Goal: Transaction & Acquisition: Purchase product/service

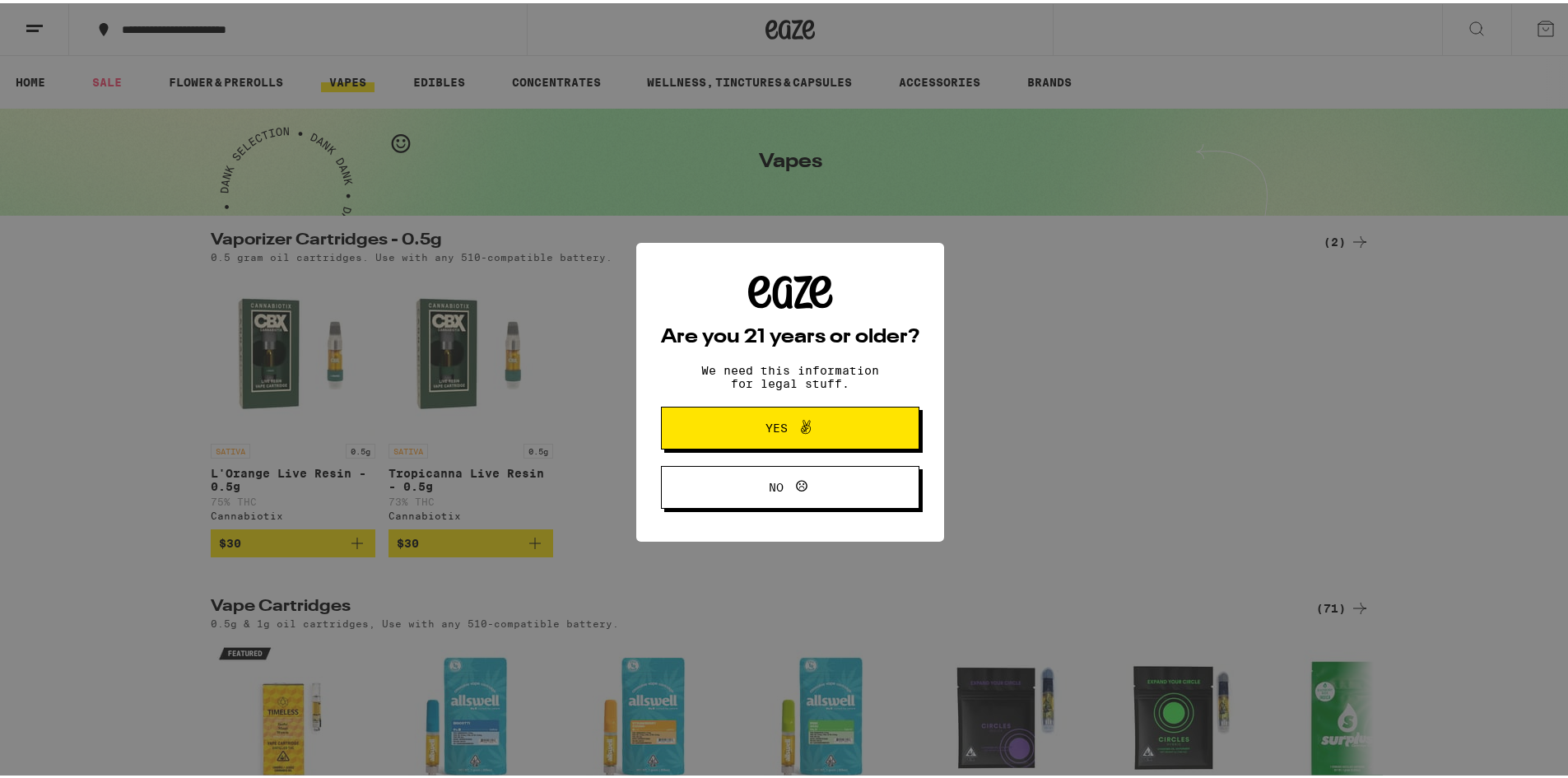
click at [803, 427] on icon at bounding box center [805, 423] width 20 height 20
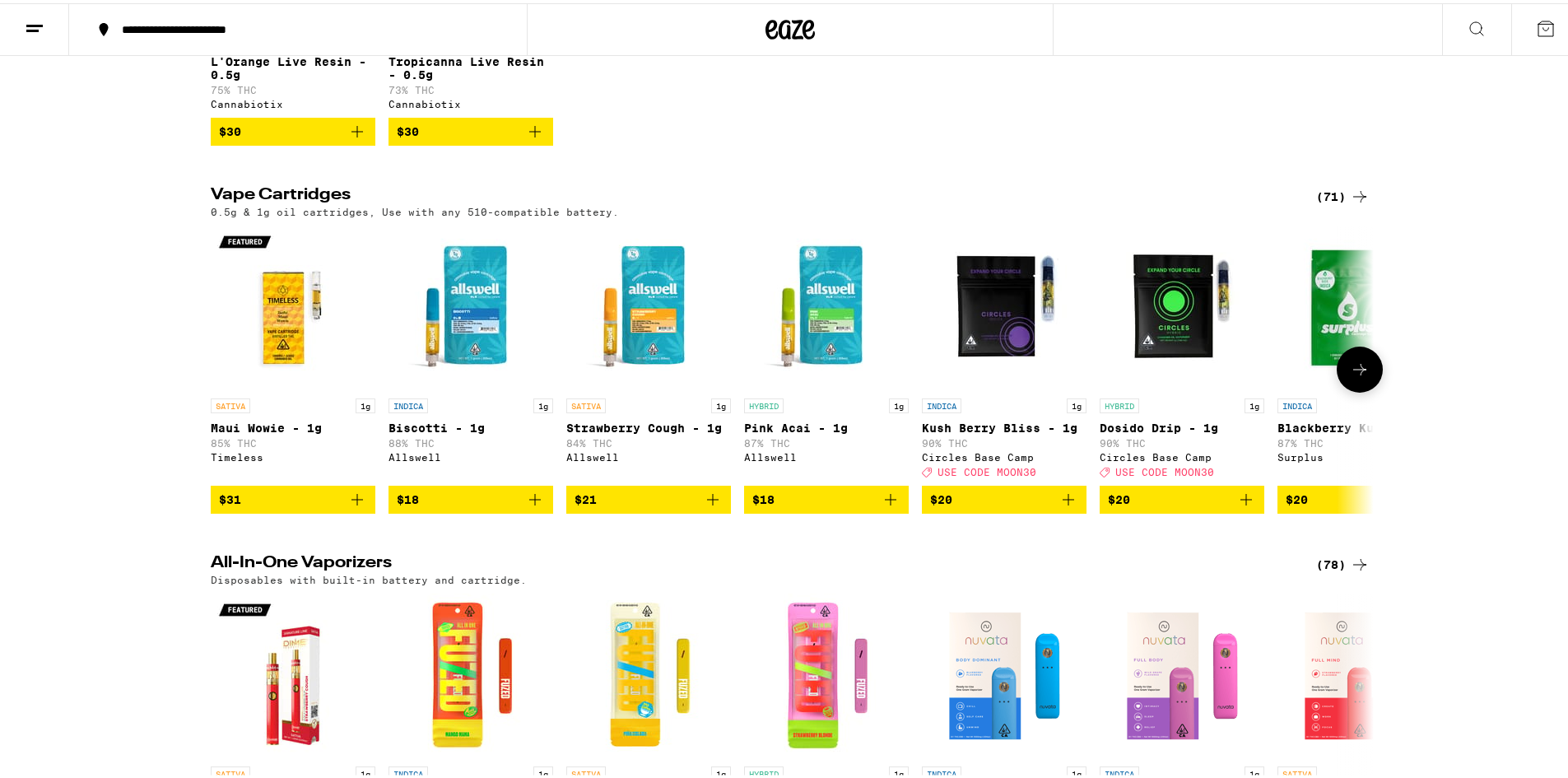
click at [655, 335] on img "Open page for Strawberry Cough - 1g from Allswell" at bounding box center [648, 305] width 165 height 165
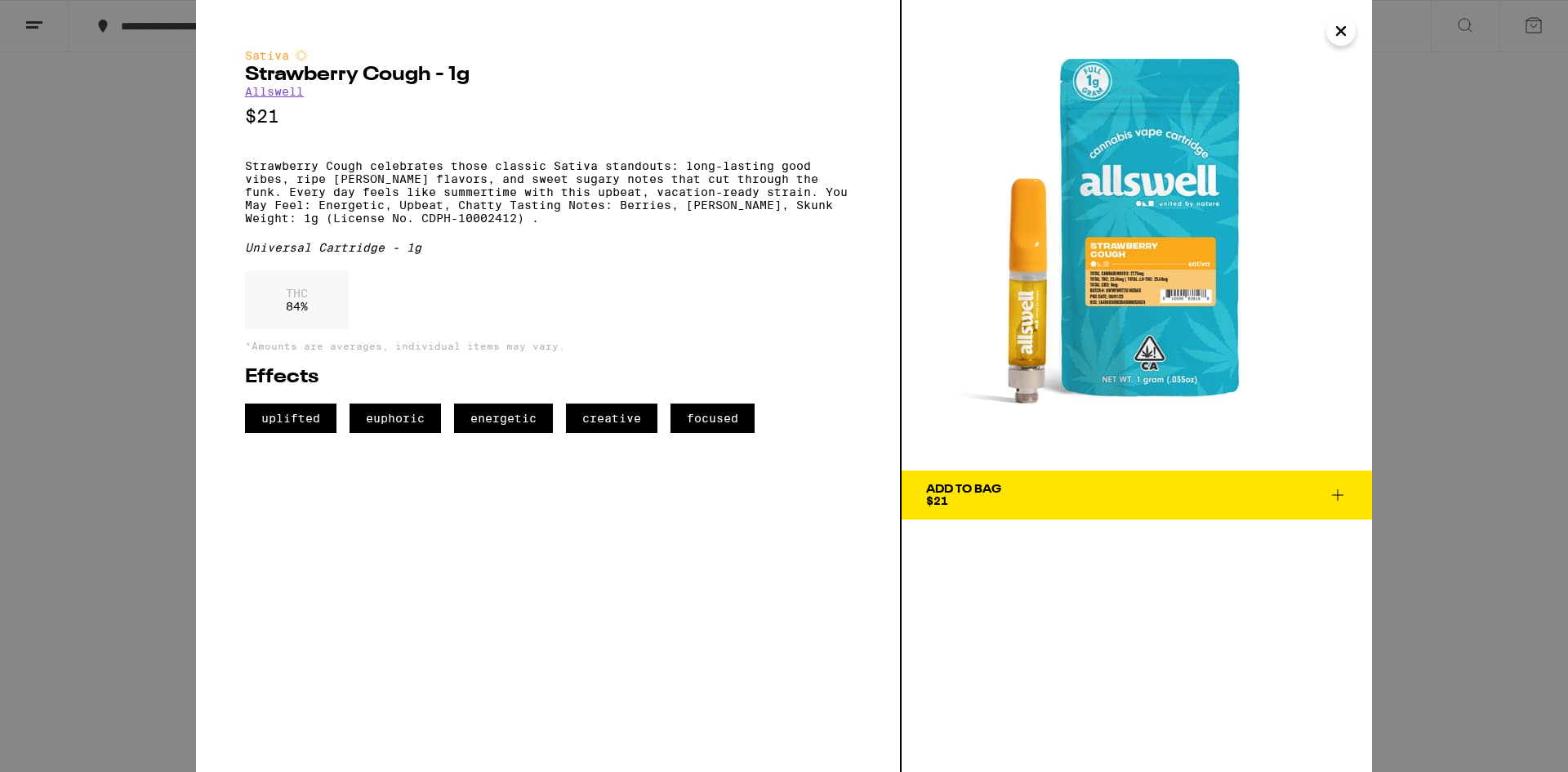
click at [1345, 35] on icon "Close" at bounding box center [1341, 31] width 8 height 8
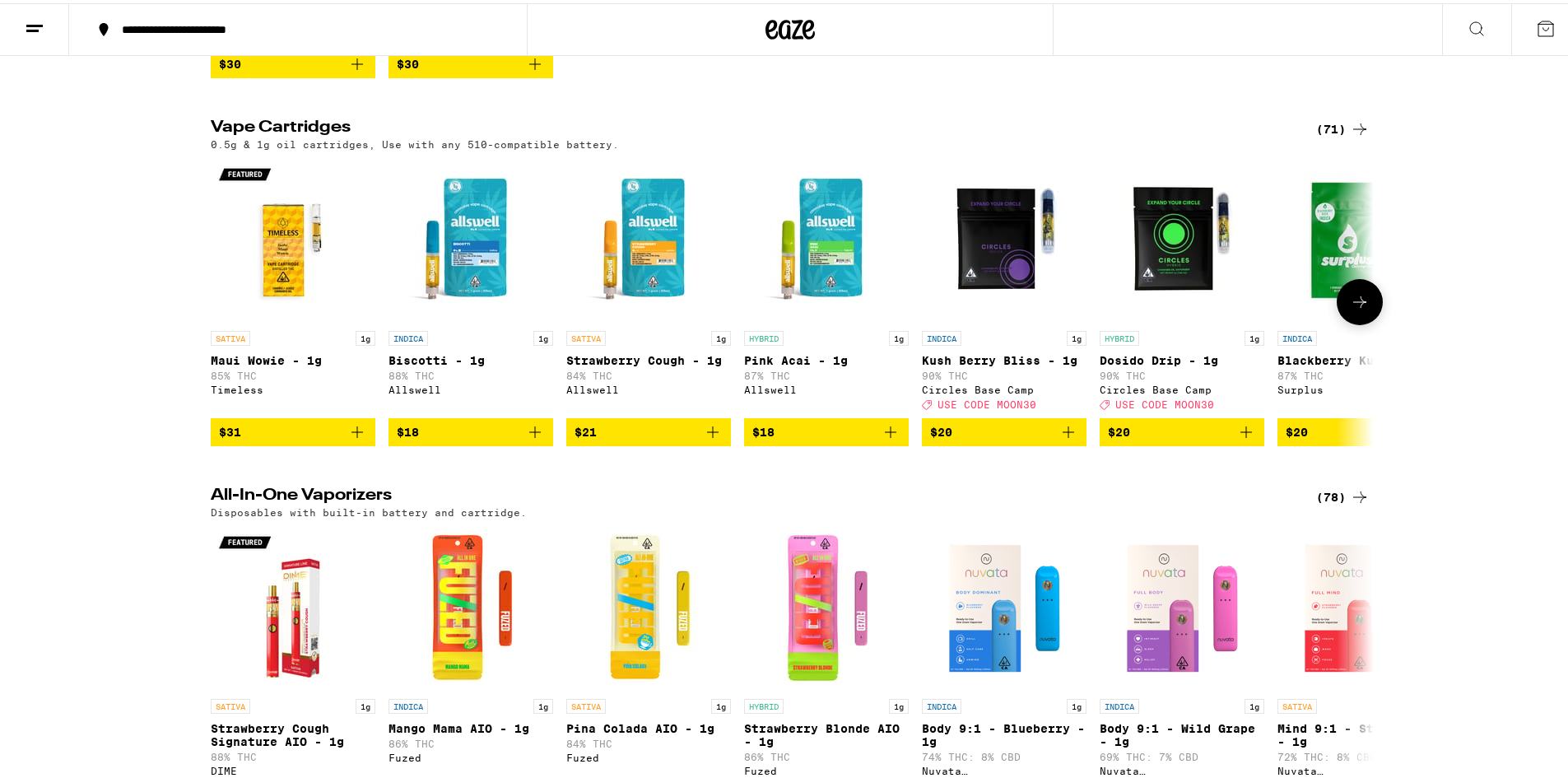
scroll to position [823, 0]
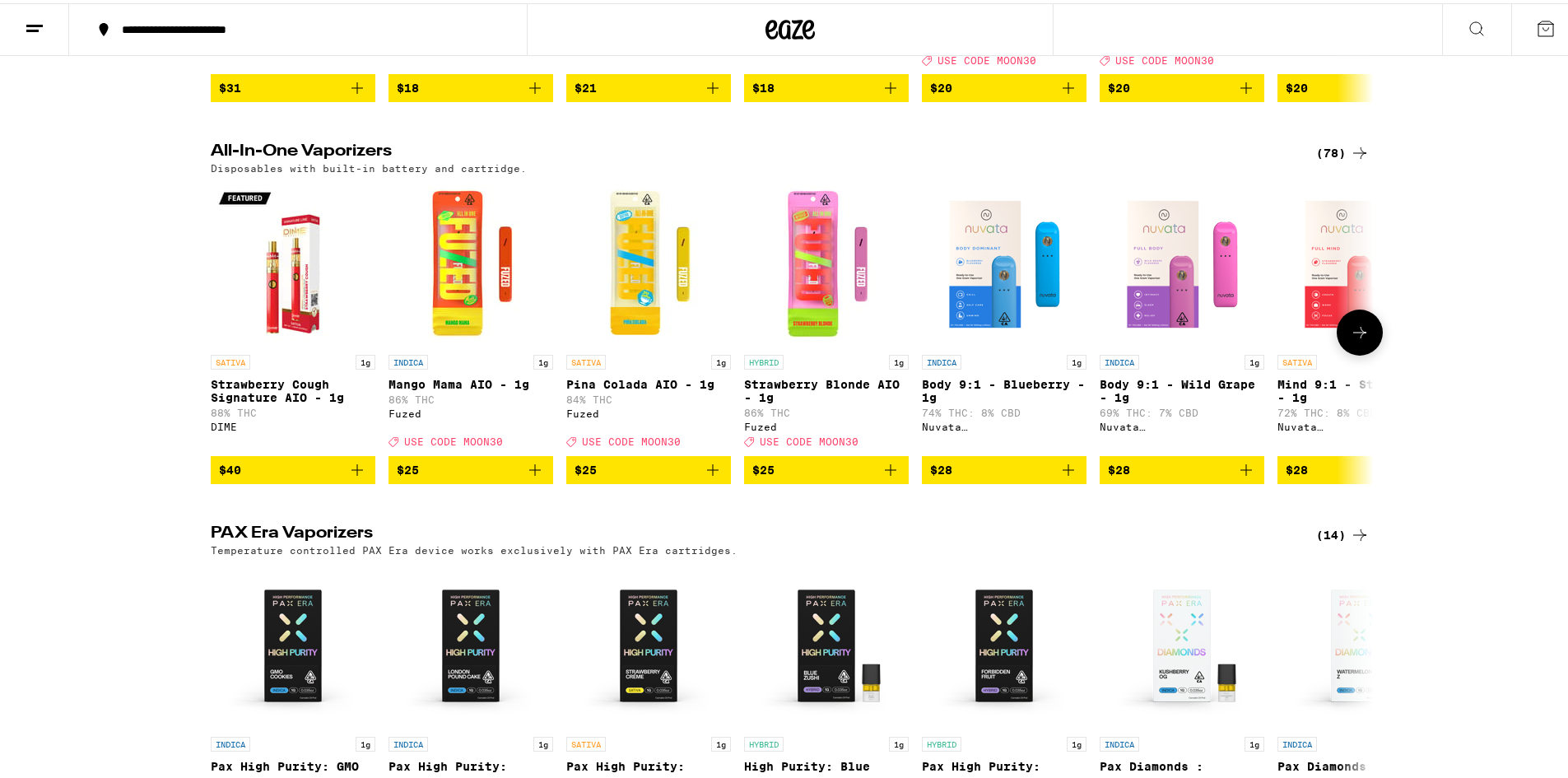
click at [1167, 286] on img "Open page for Body 9:1 - Wild Grape - 1g from Nuvata (CA)" at bounding box center [1182, 260] width 165 height 165
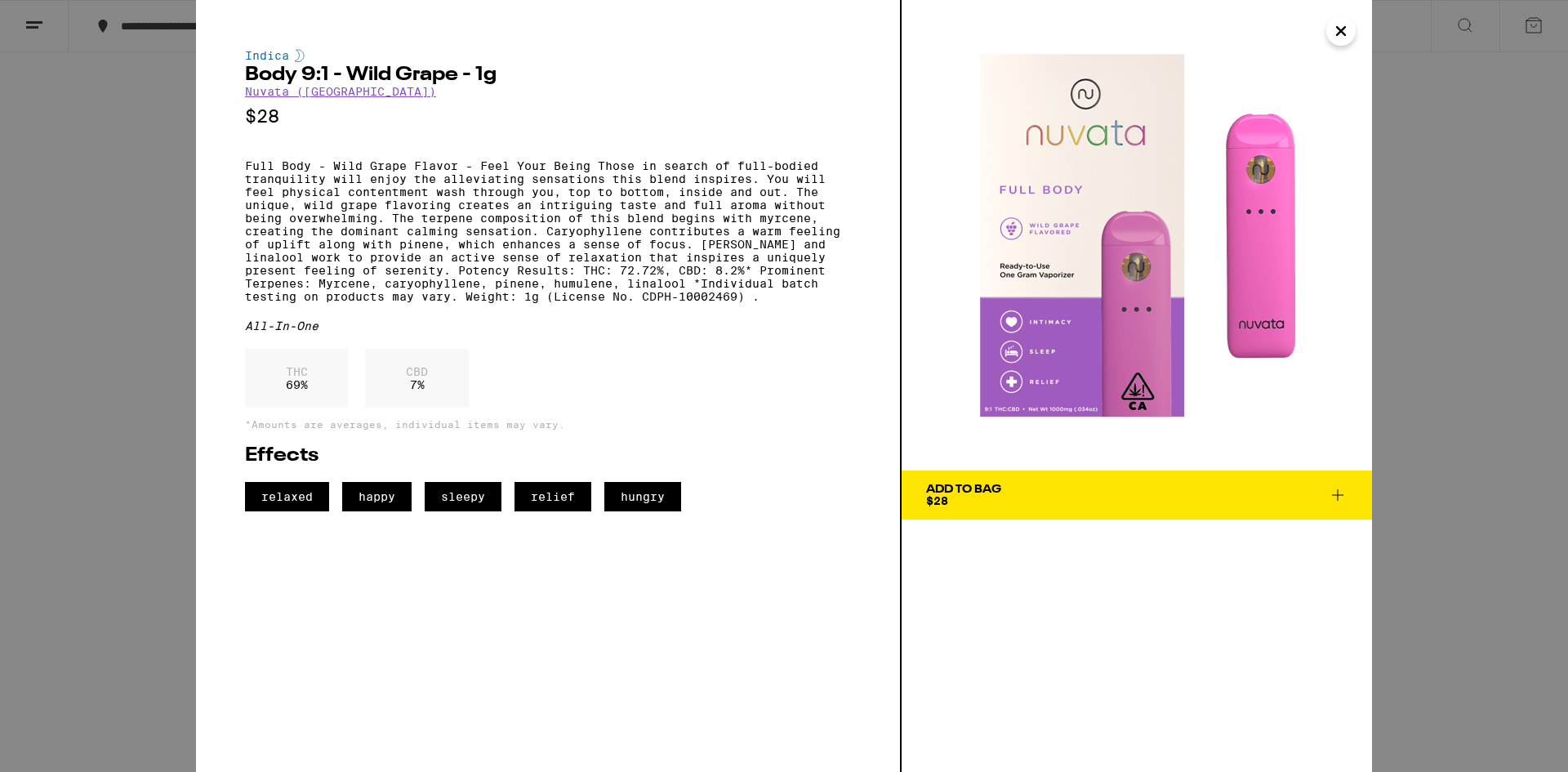
click at [1336, 45] on img at bounding box center [1137, 235] width 471 height 471
click at [1341, 35] on icon "Close" at bounding box center [1341, 30] width 19 height 24
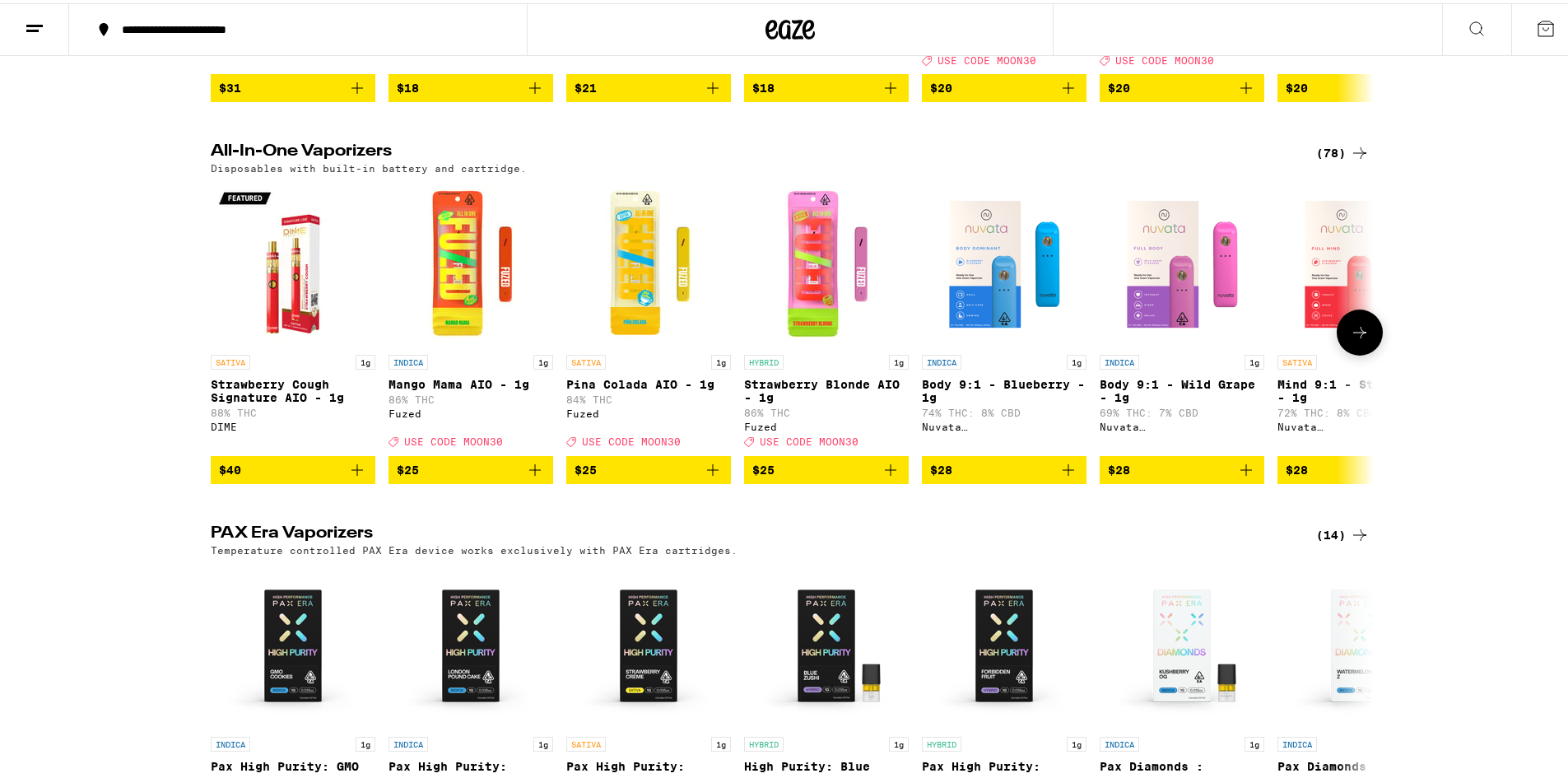
click at [982, 240] on img "Open page for Body 9:1 - Blueberry - 1g from Nuvata (CA)" at bounding box center [1004, 260] width 165 height 165
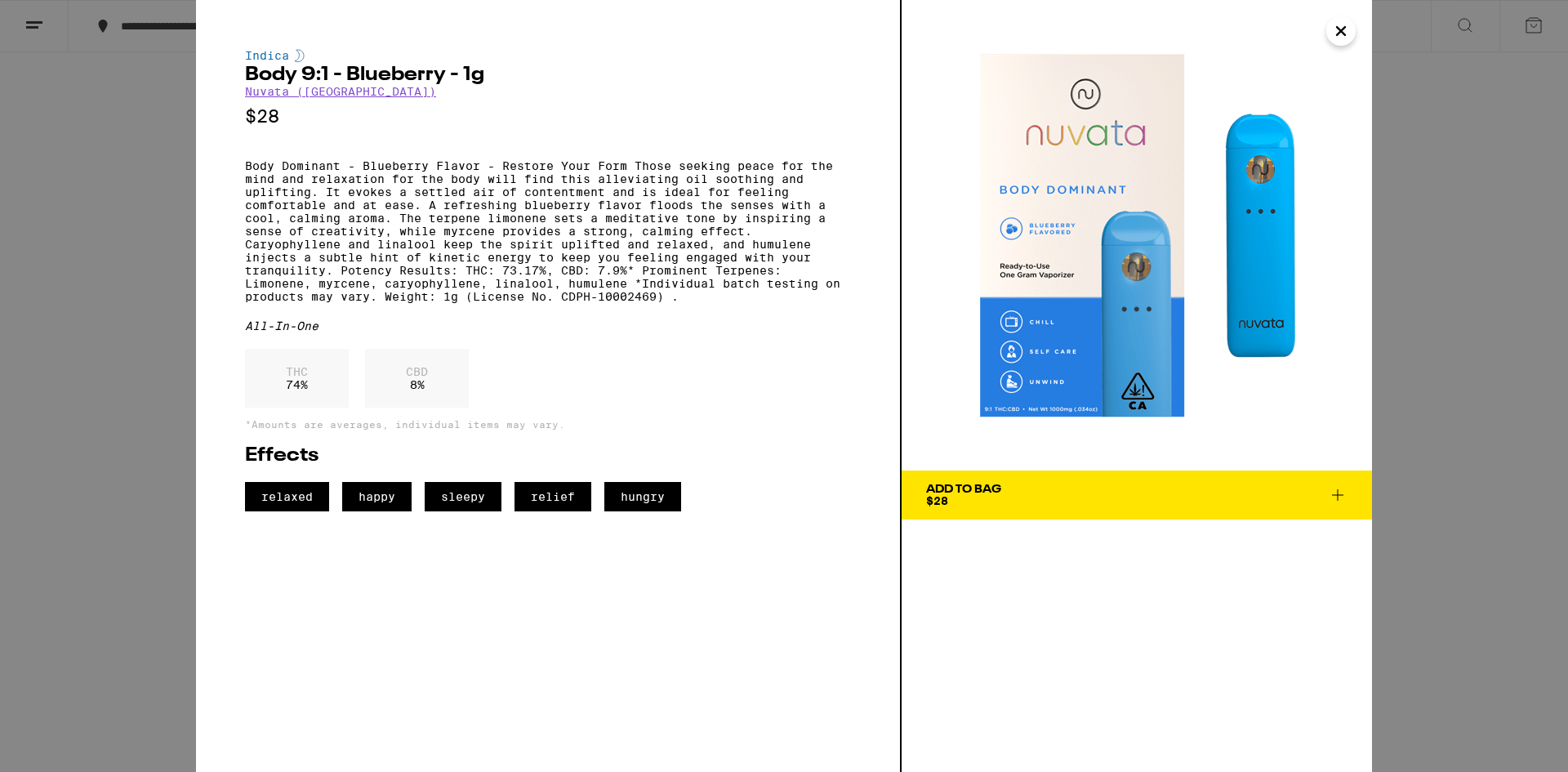
click at [1337, 33] on icon "Close" at bounding box center [1341, 30] width 19 height 24
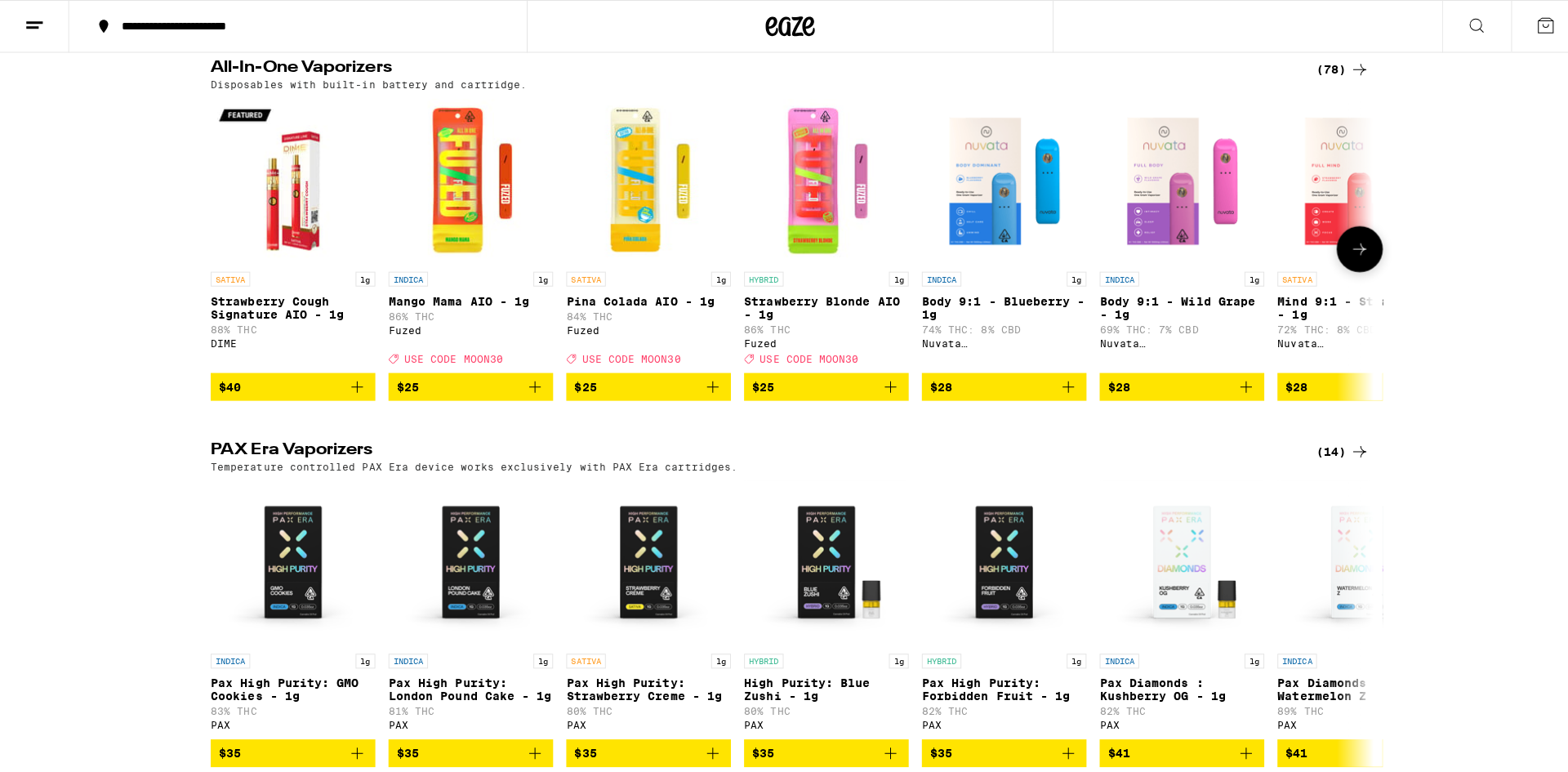
scroll to position [898, 0]
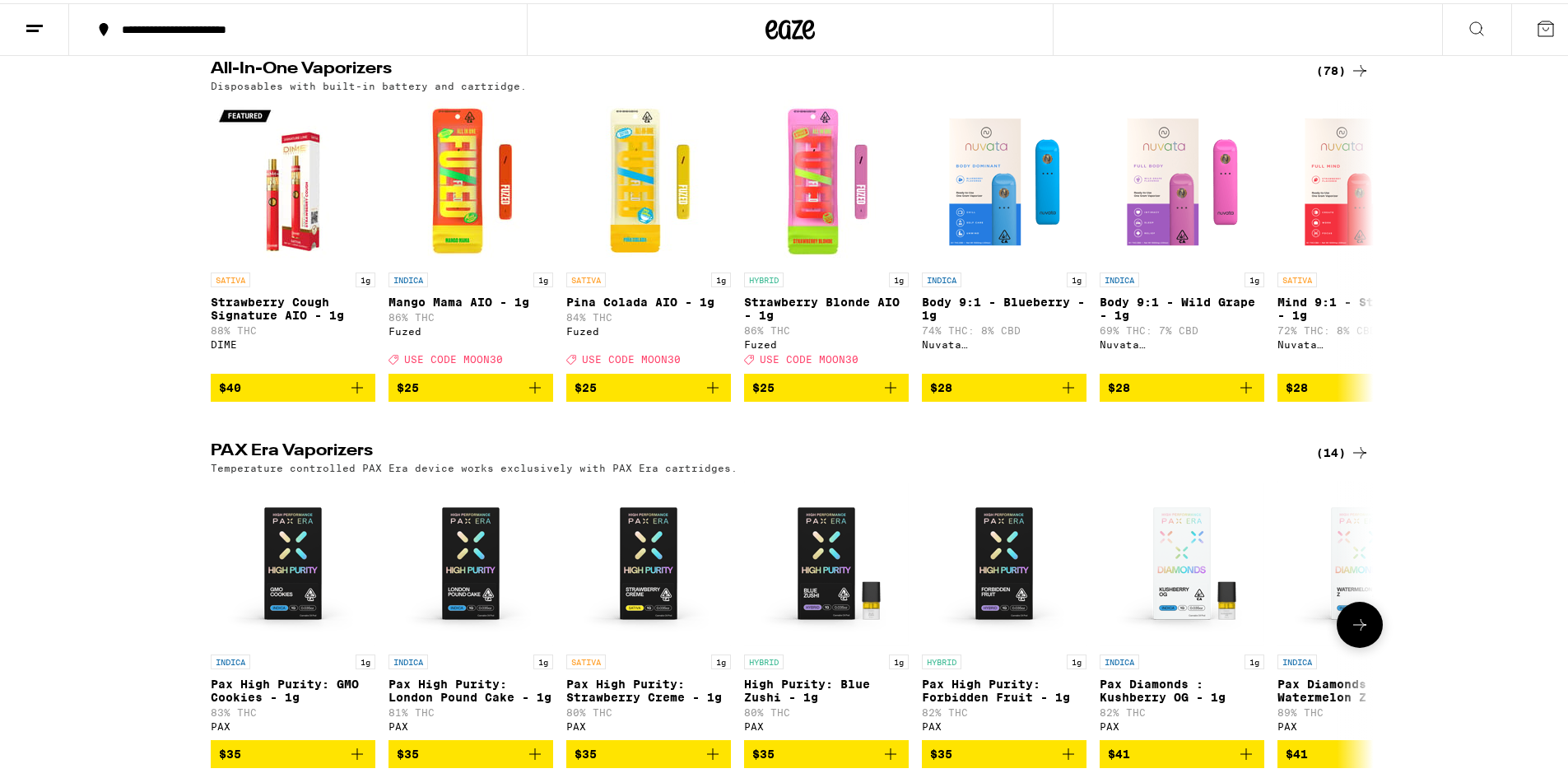
click at [479, 597] on img "Open page for Pax High Purity: London Pound Cake - 1g from PAX" at bounding box center [471, 561] width 165 height 165
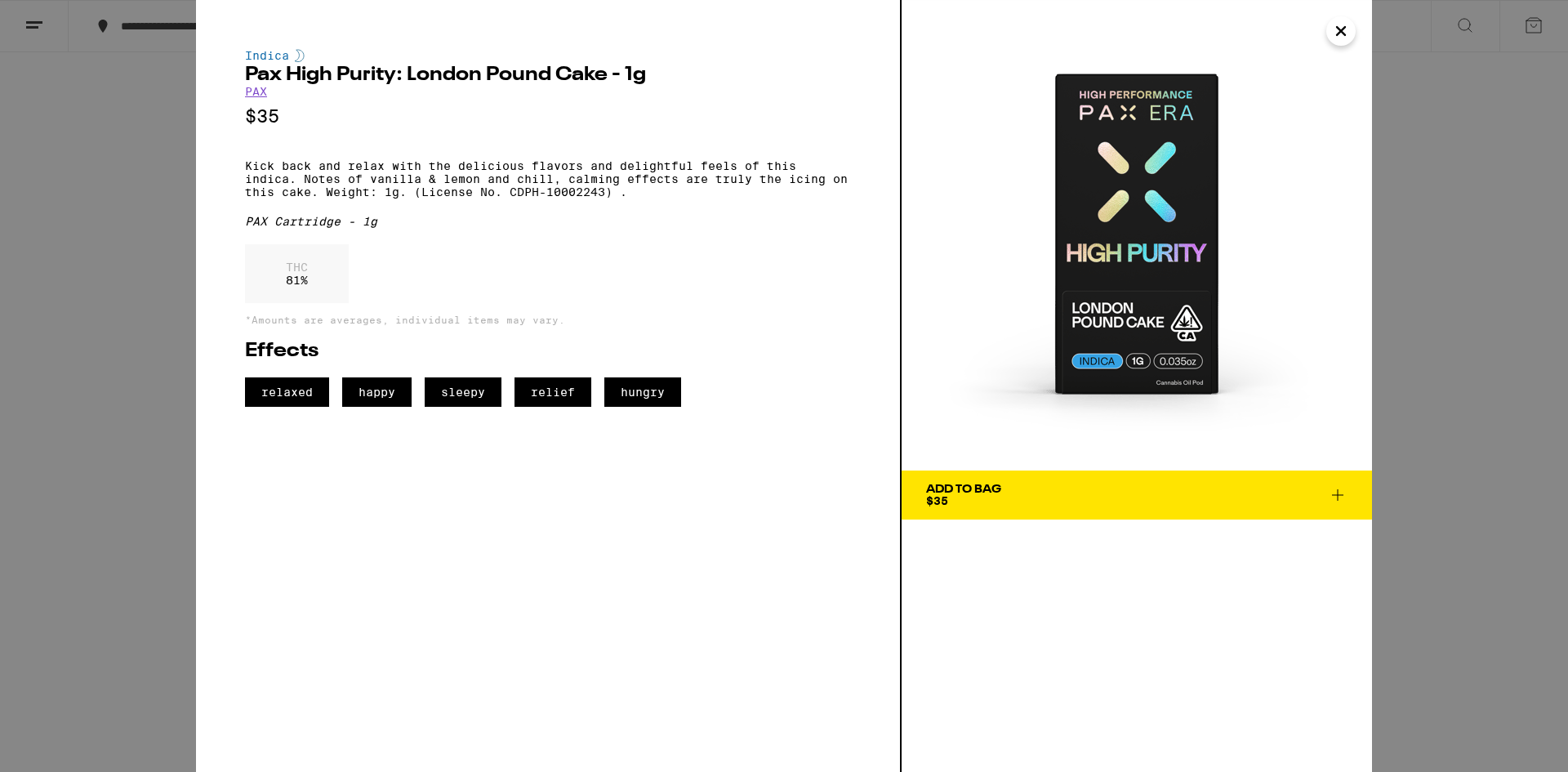
click at [77, 413] on div "Indica Pax High Purity: London Pound Cake - 1g PAX $35 Kick back and relax with…" at bounding box center [784, 386] width 1568 height 772
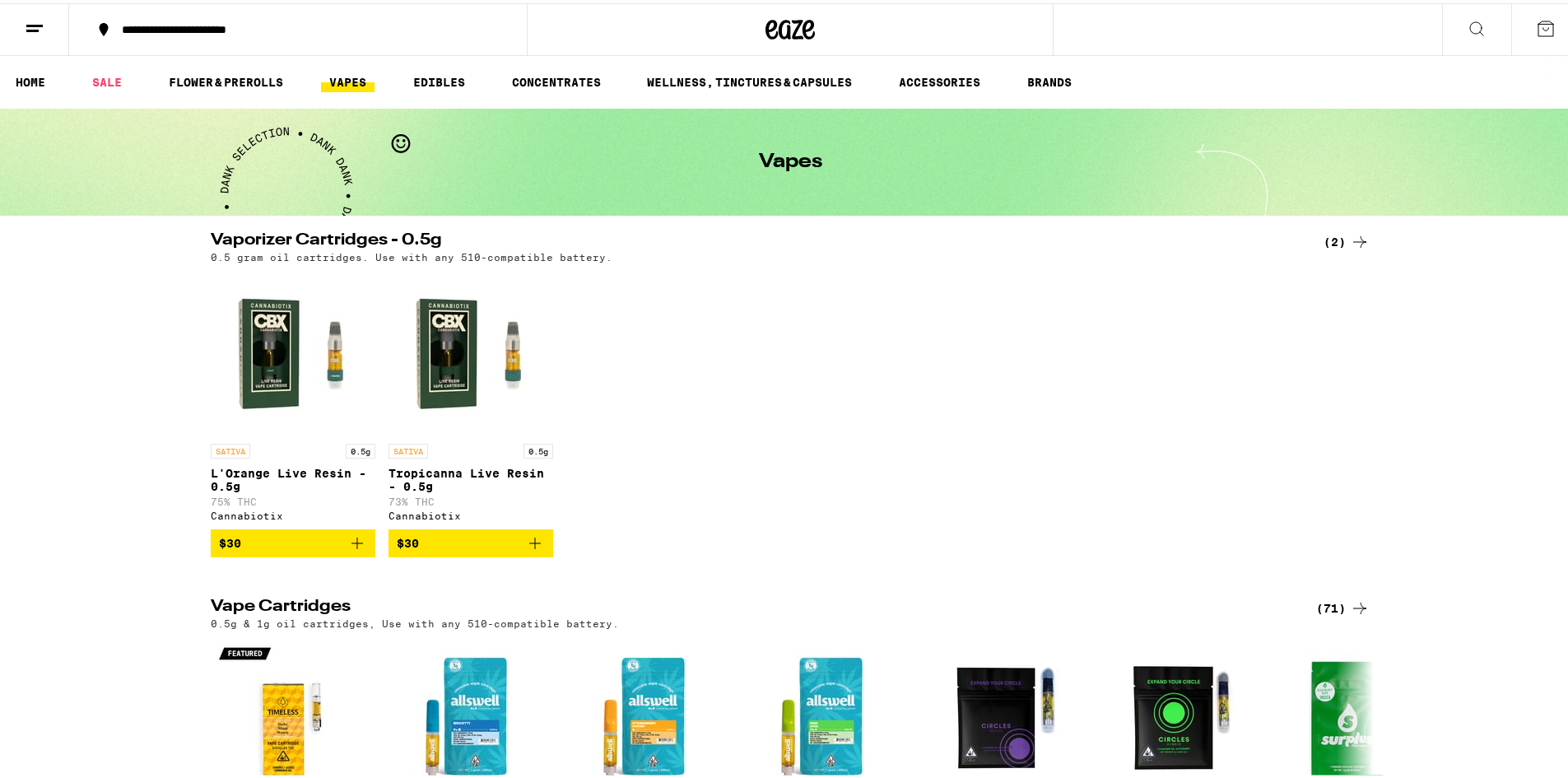
click at [277, 380] on img "Open page for L'Orange Live Resin - 0.5g from Cannabiotix" at bounding box center [293, 350] width 165 height 165
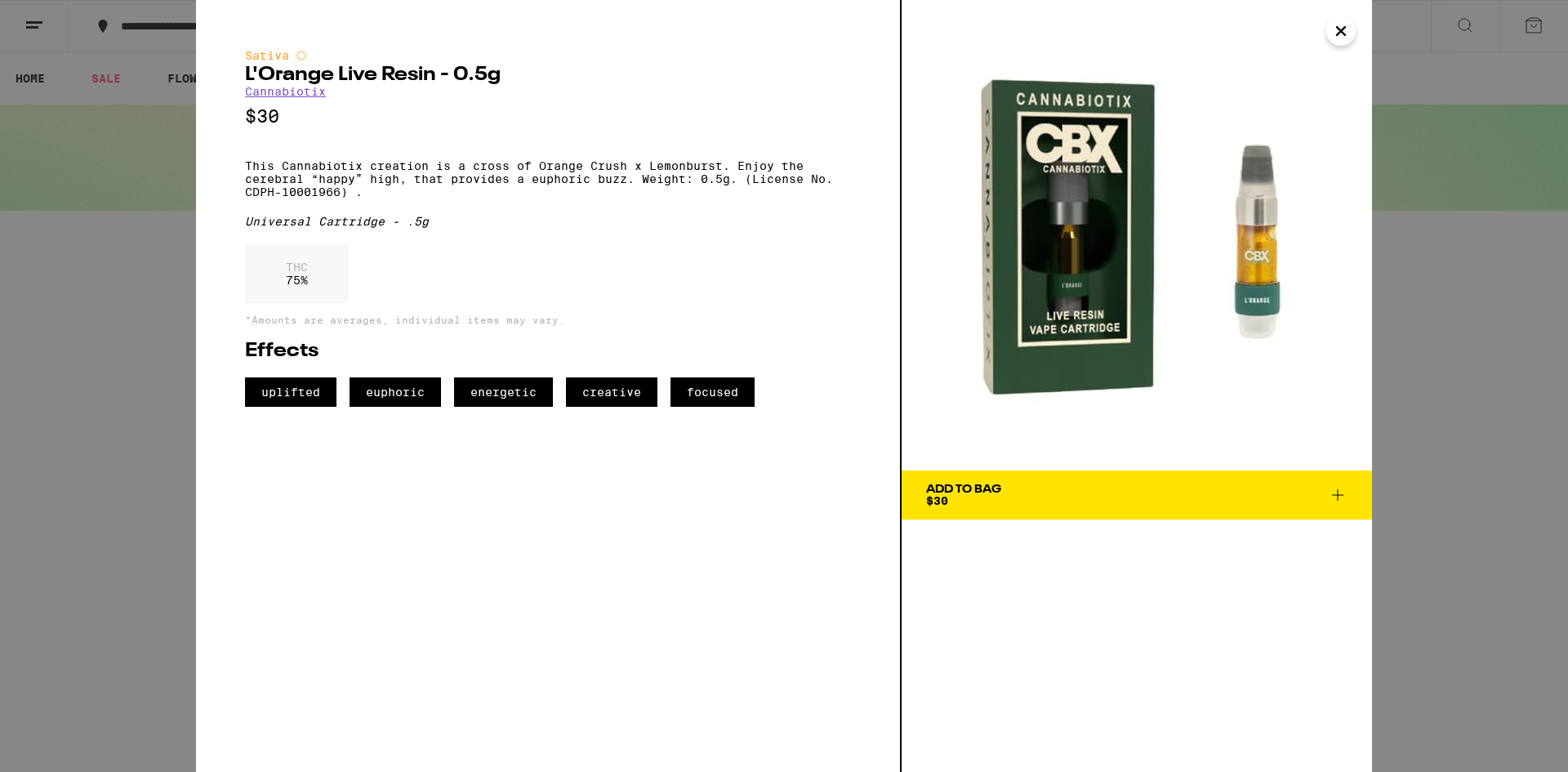
click at [177, 377] on div "Sativa L'Orange Live Resin - 0.5g Cannabiotix $30 This Cannabiotix creation is …" at bounding box center [784, 386] width 1568 height 772
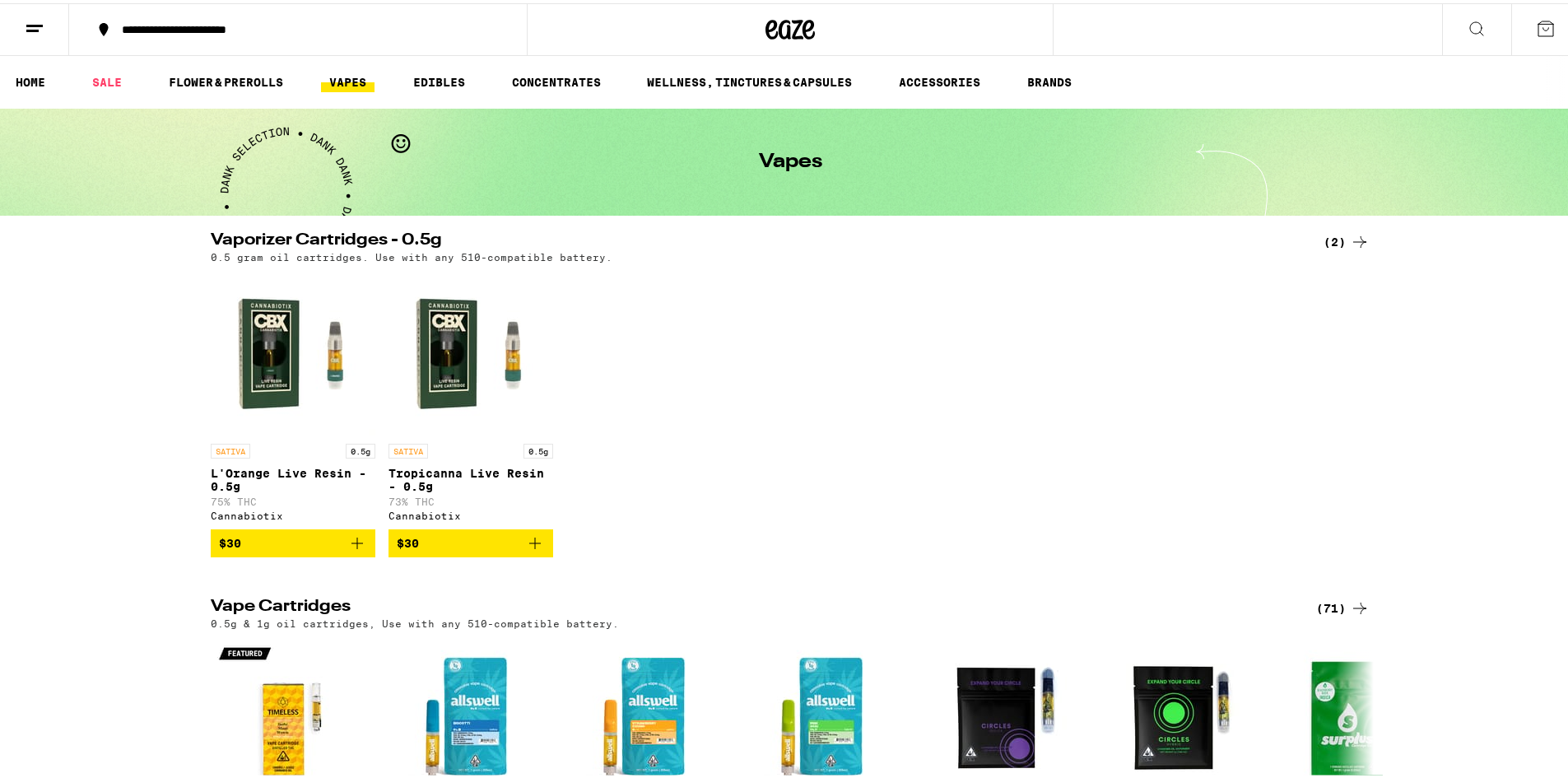
click at [437, 355] on img "Open page for Tropicanna Live Resin - 0.5g from Cannabiotix" at bounding box center [471, 350] width 165 height 165
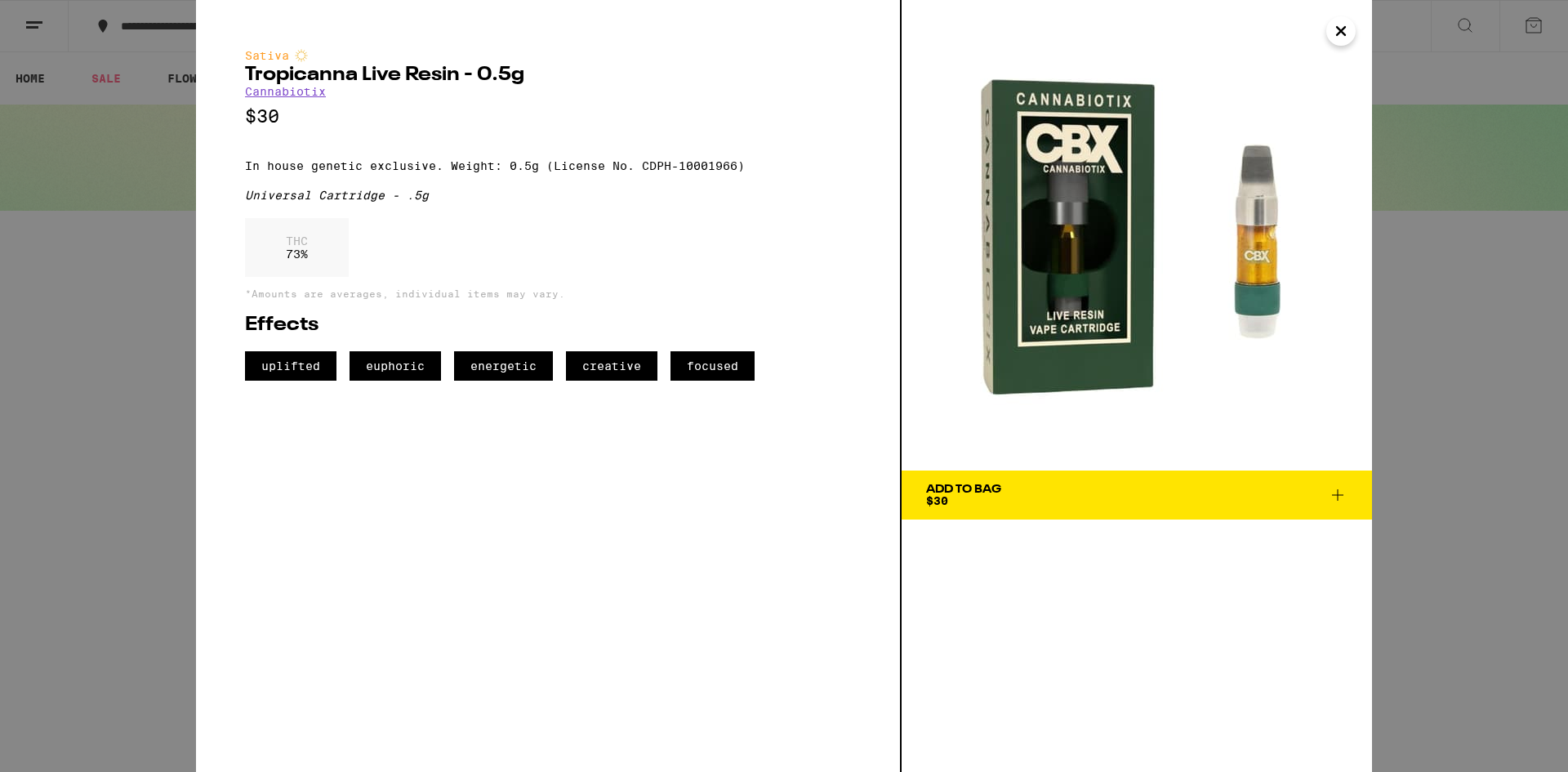
click at [91, 354] on div "Sativa Tropicanna Live Resin - 0.5g Cannabiotix $30 In house genetic exclusive.…" at bounding box center [784, 386] width 1568 height 772
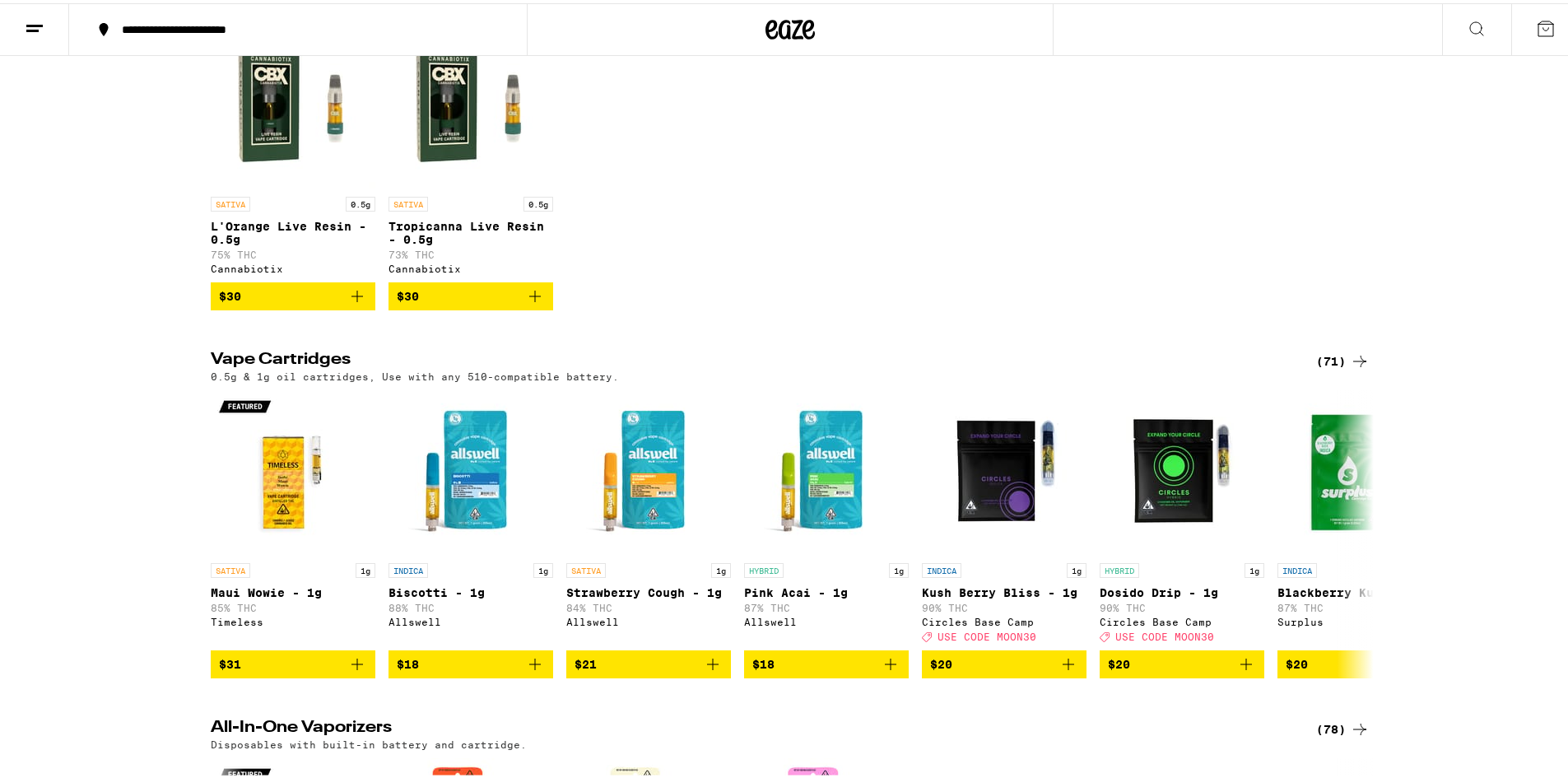
scroll to position [329, 0]
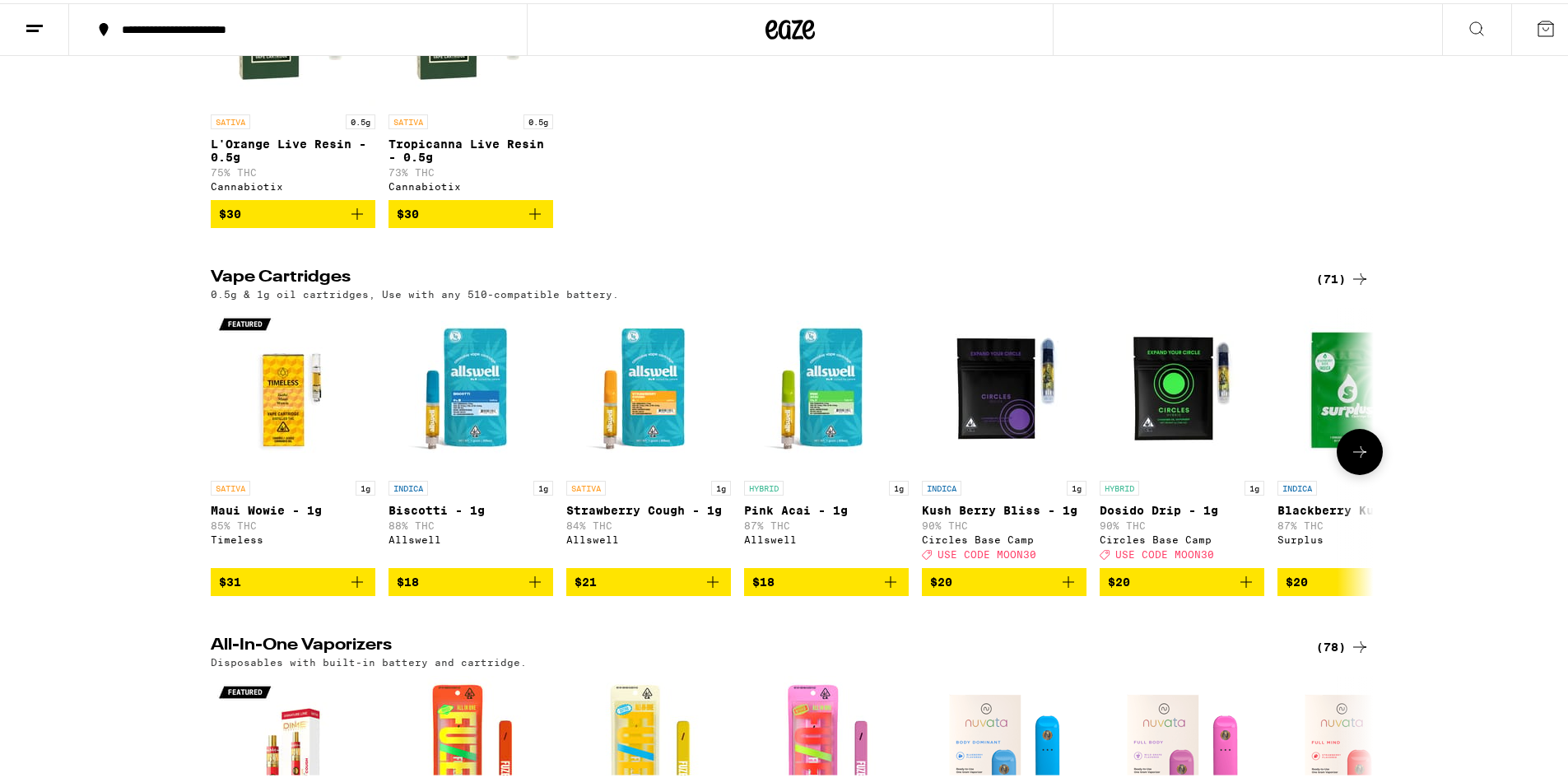
click at [272, 394] on img "Open page for Maui Wowie - 1g from Timeless" at bounding box center [293, 387] width 165 height 165
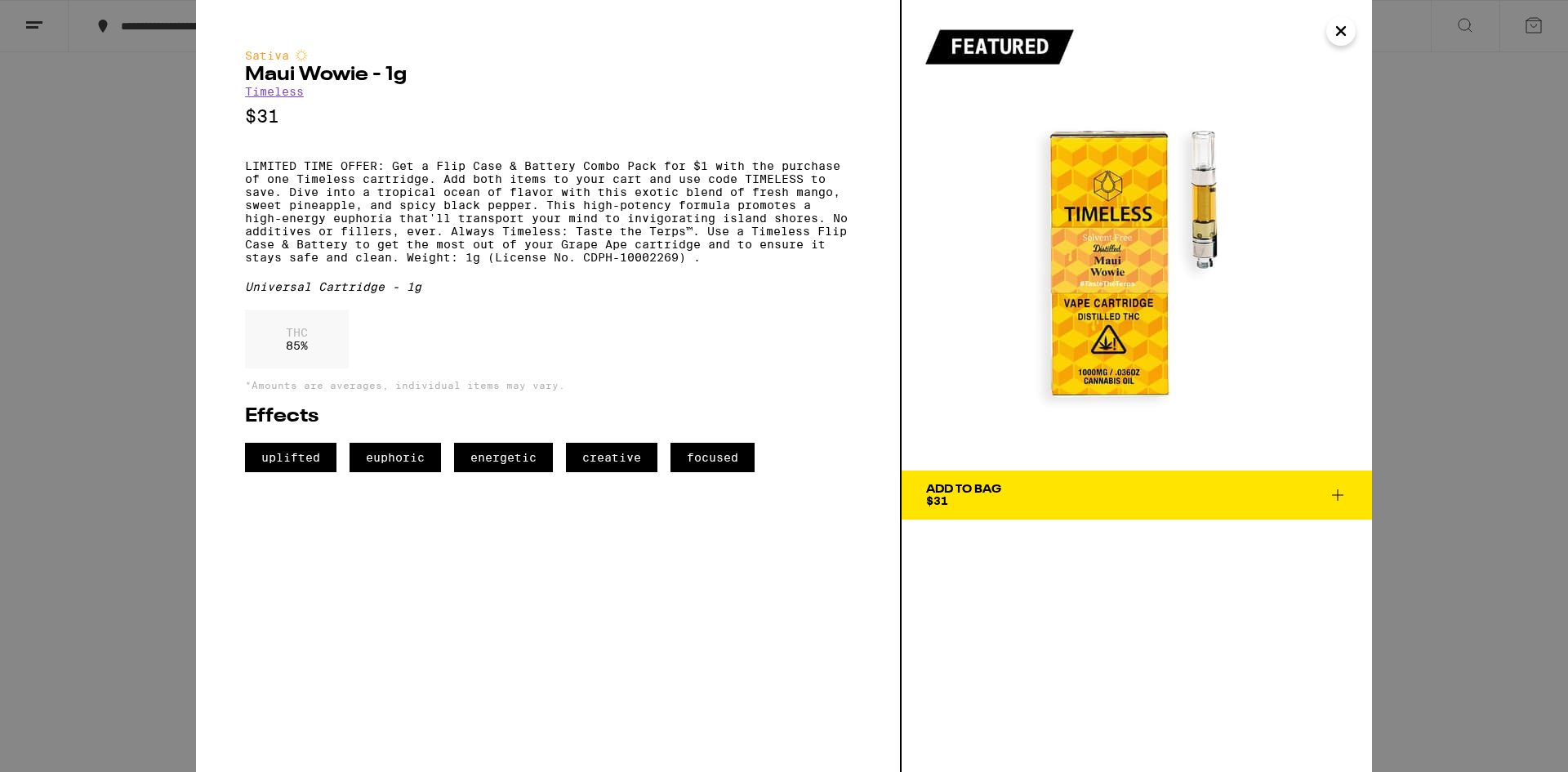
click at [52, 399] on div "Sativa Maui Wowie - 1g Timeless $31 LIMITED TIME OFFER: Get a Flip Case & Batte…" at bounding box center [784, 386] width 1568 height 772
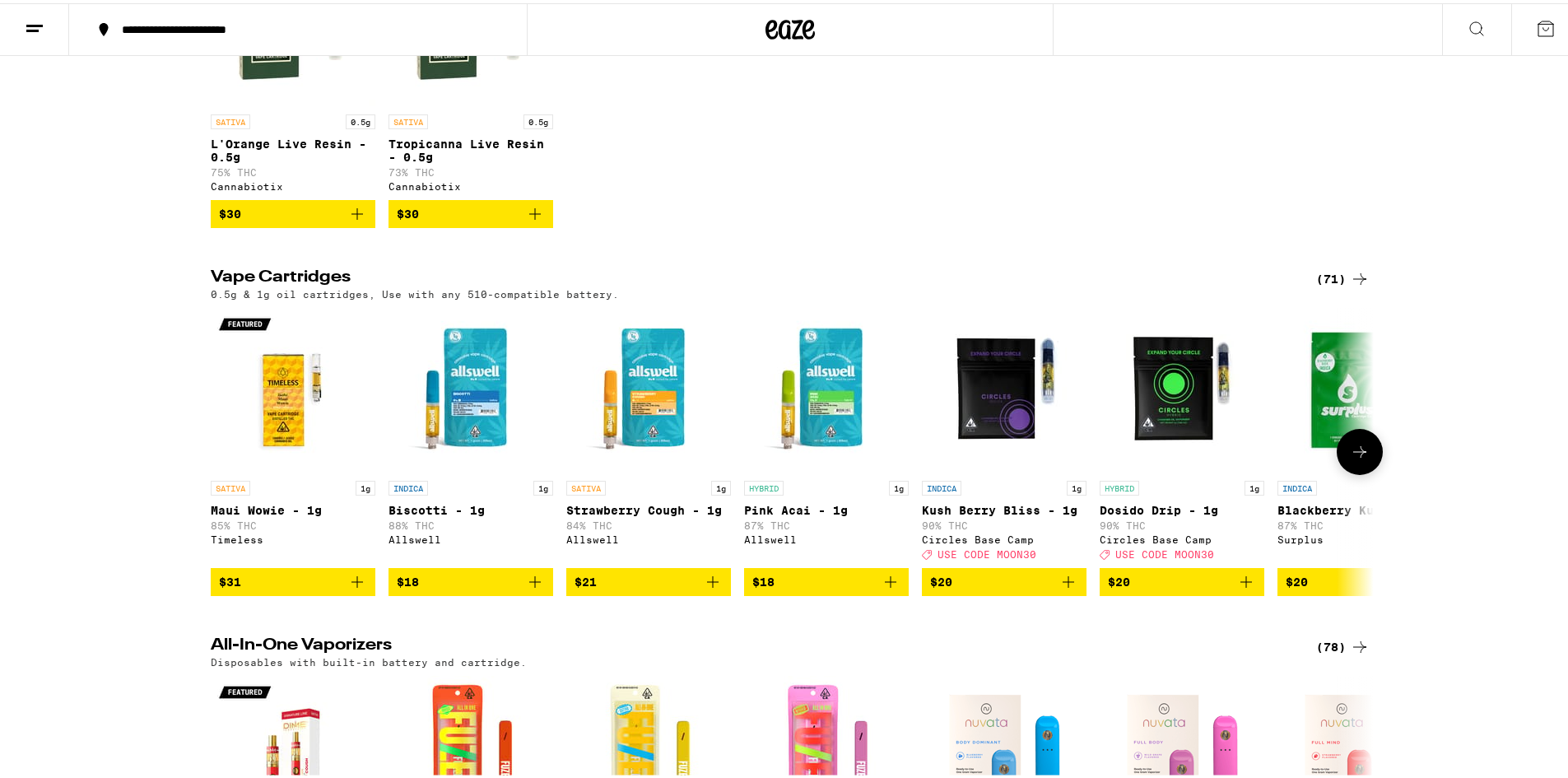
click at [451, 413] on img "Open page for Biscotti - 1g from Allswell" at bounding box center [471, 387] width 165 height 165
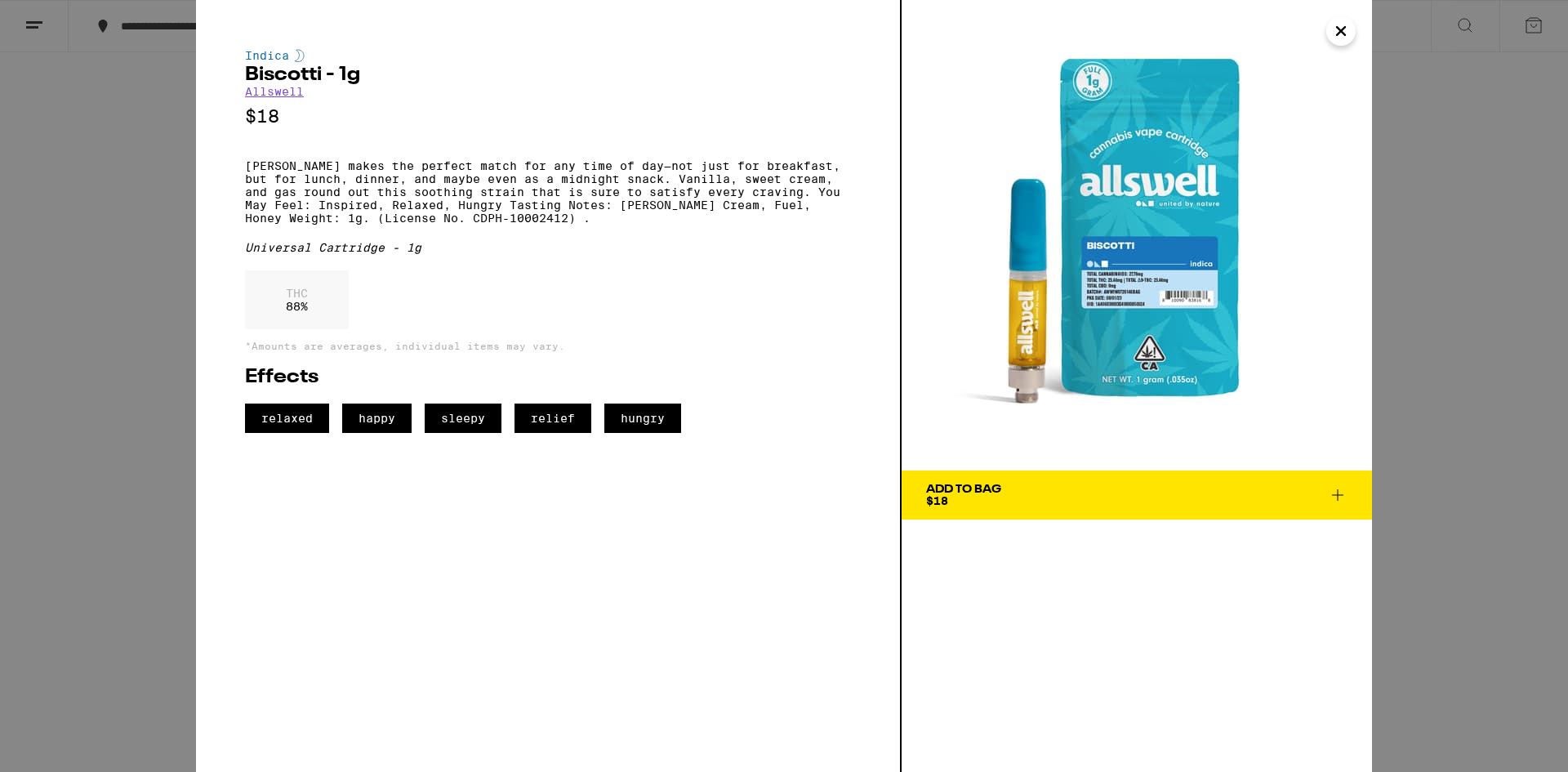
click at [18, 391] on div "Indica Biscotti - 1g Allswell $18 Biscotti makes the perfect match for any time…" at bounding box center [784, 386] width 1568 height 772
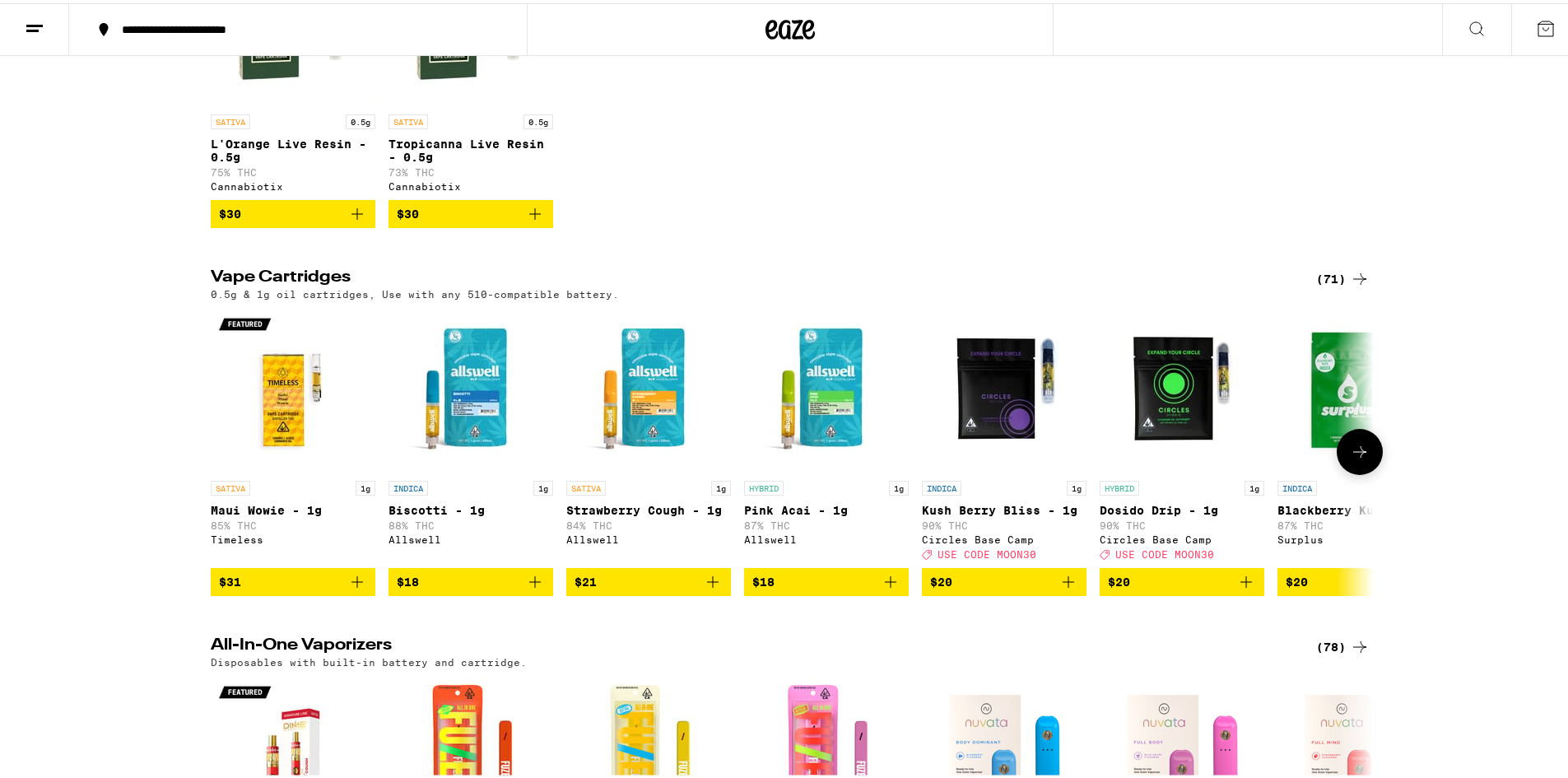
click at [637, 429] on img "Open page for Strawberry Cough - 1g from Allswell" at bounding box center [648, 387] width 165 height 165
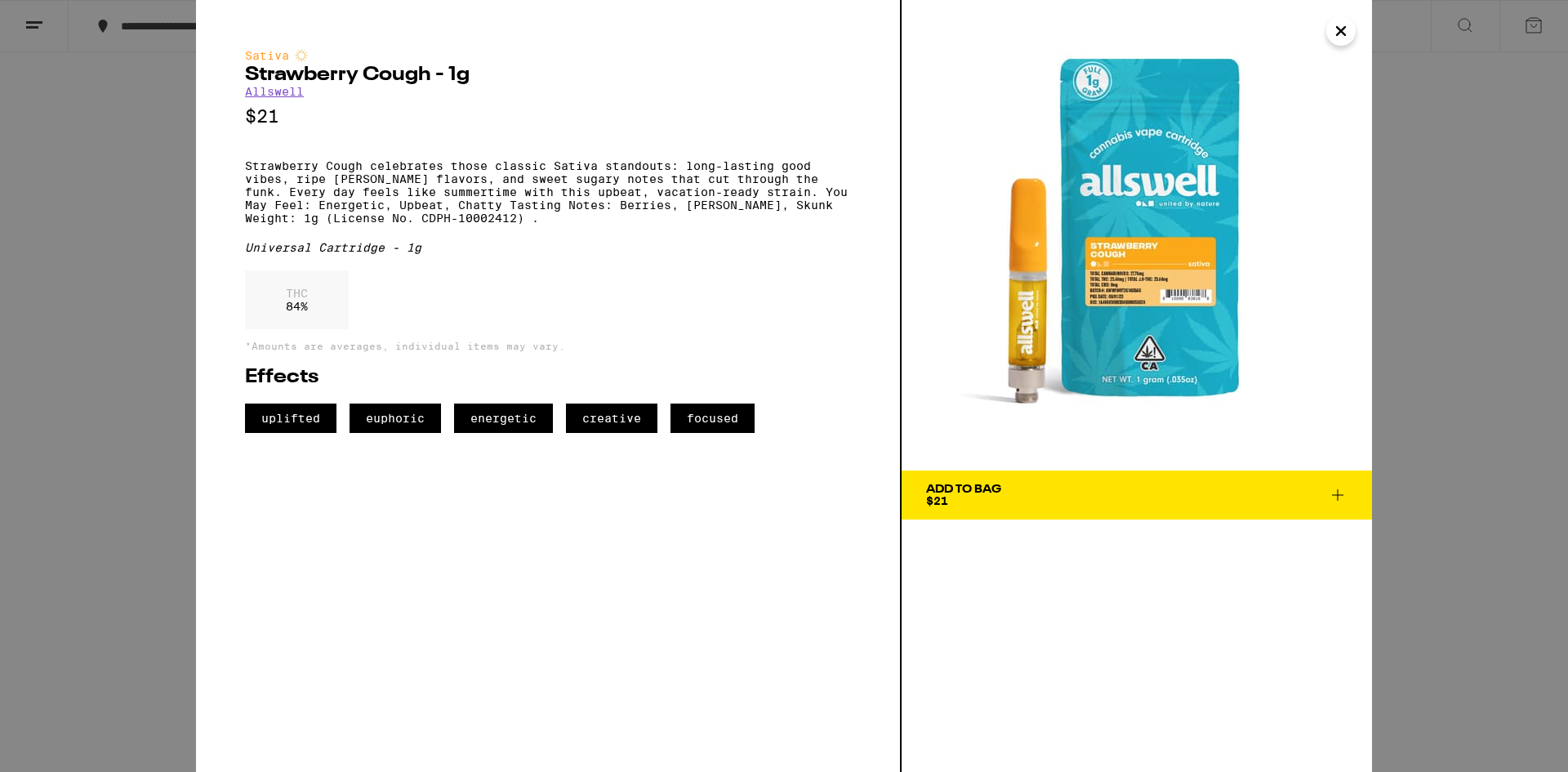
click at [146, 418] on div "Sativa Strawberry Cough - 1g Allswell $21 Strawberry Cough celebrates those cla…" at bounding box center [784, 386] width 1568 height 772
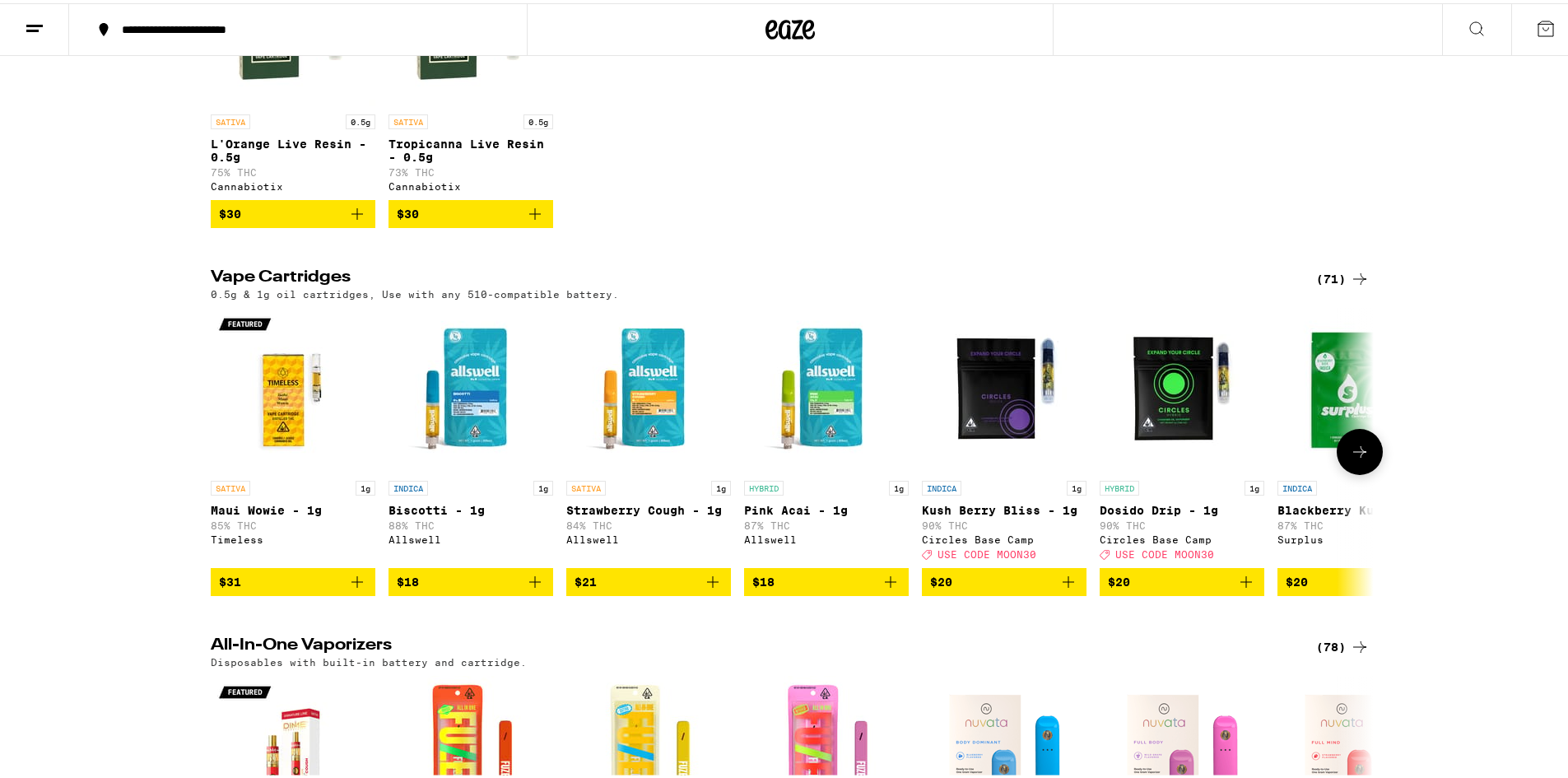
click at [843, 449] on img "Open page for Pink Acai - 1g from Allswell" at bounding box center [826, 387] width 165 height 165
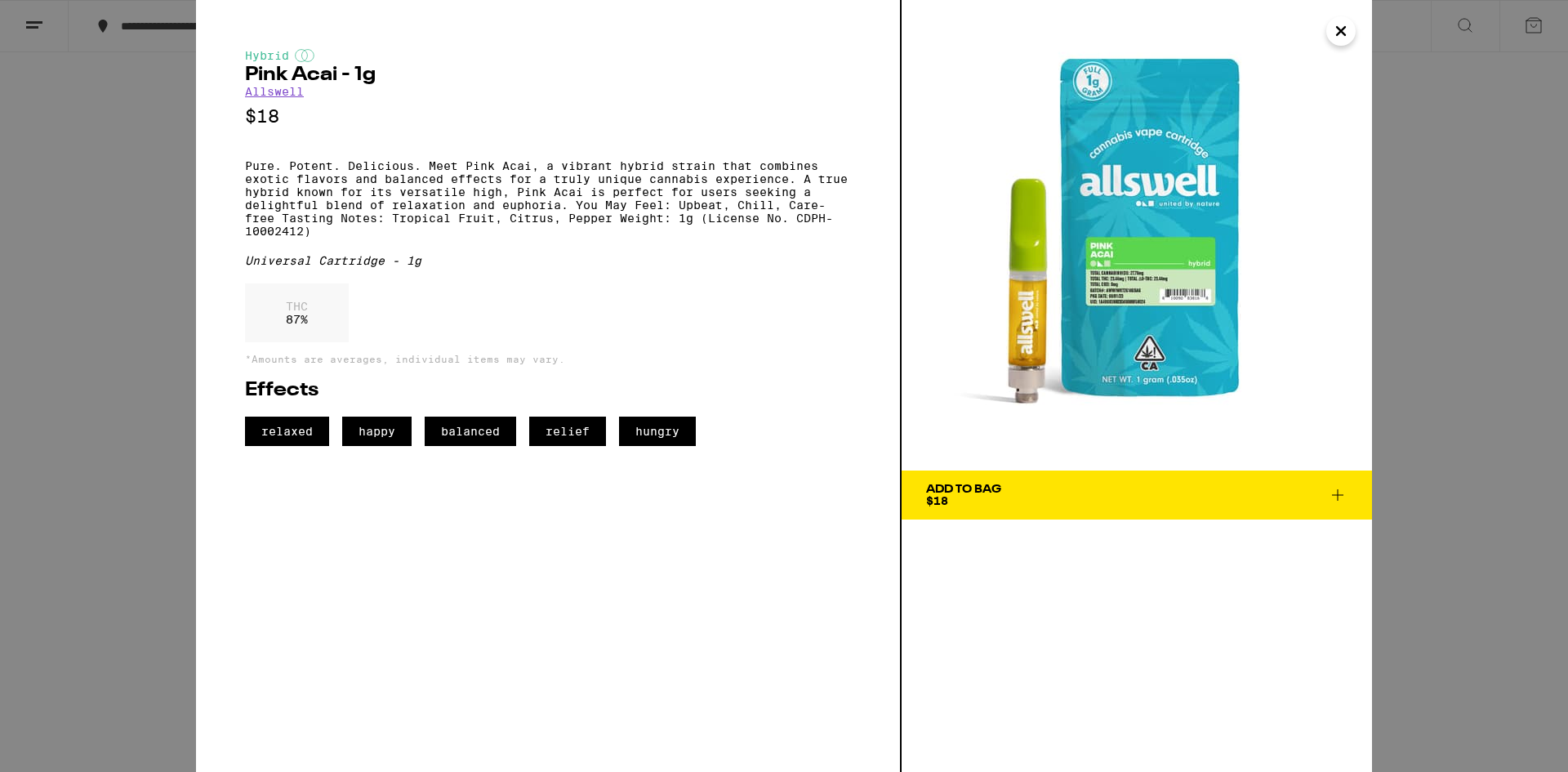
drag, startPoint x: 86, startPoint y: 353, endPoint x: 509, endPoint y: 383, distance: 424.1
click at [88, 353] on div "Hybrid Pink Acai - 1g Allswell $18 Pure. Potent. Delicious. Meet Pink Acai, a v…" at bounding box center [784, 386] width 1568 height 772
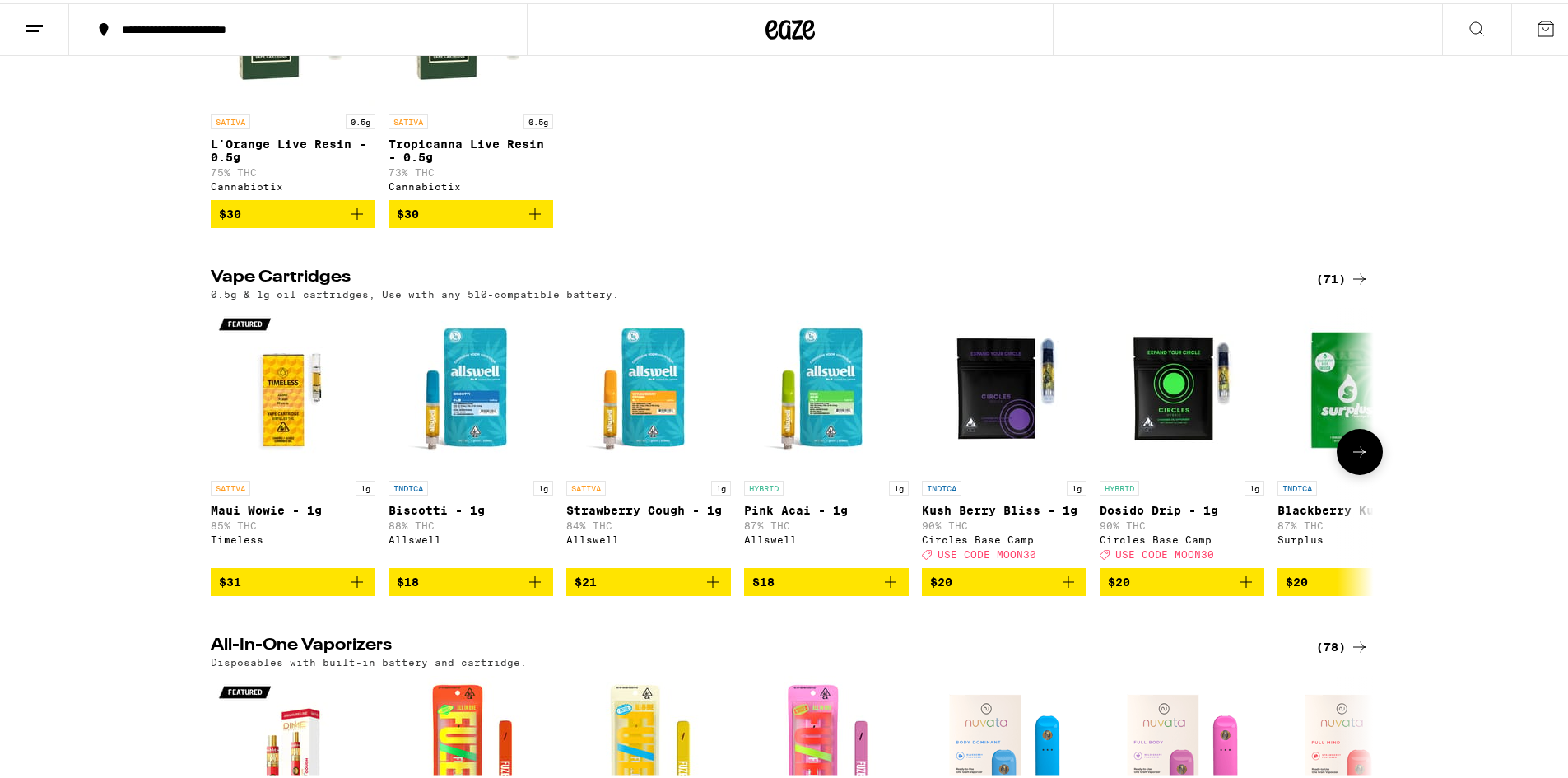
click at [988, 397] on img "Open page for Kush Berry Bliss - 1g from Circles Base Camp" at bounding box center [1004, 387] width 165 height 165
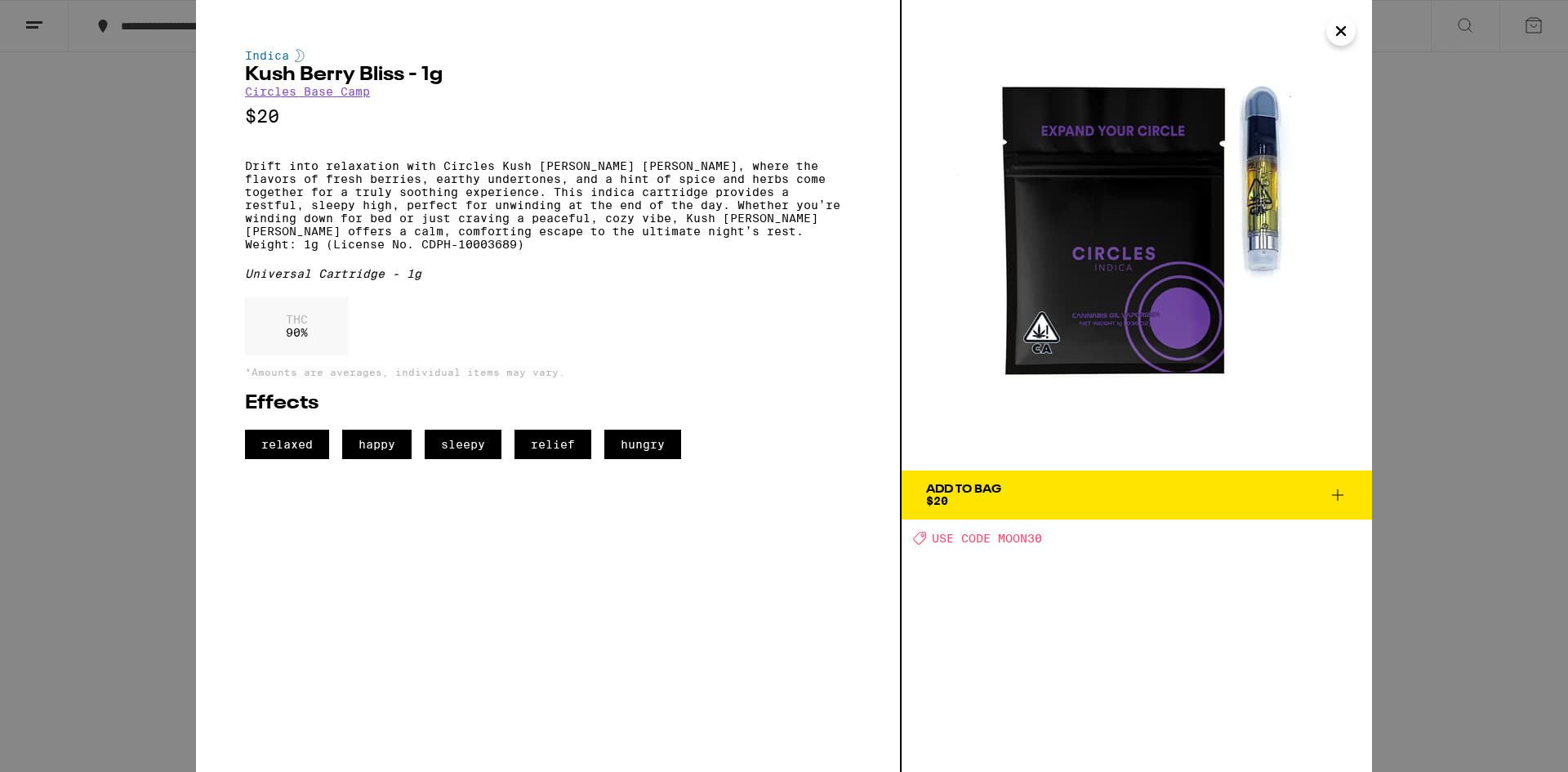
drag, startPoint x: 0, startPoint y: 330, endPoint x: 319, endPoint y: 349, distance: 319.6
click at [4, 330] on div "Indica Kush [PERSON_NAME] [PERSON_NAME] - 1g Circles Base Camp $20 Drift into r…" at bounding box center [784, 386] width 1568 height 772
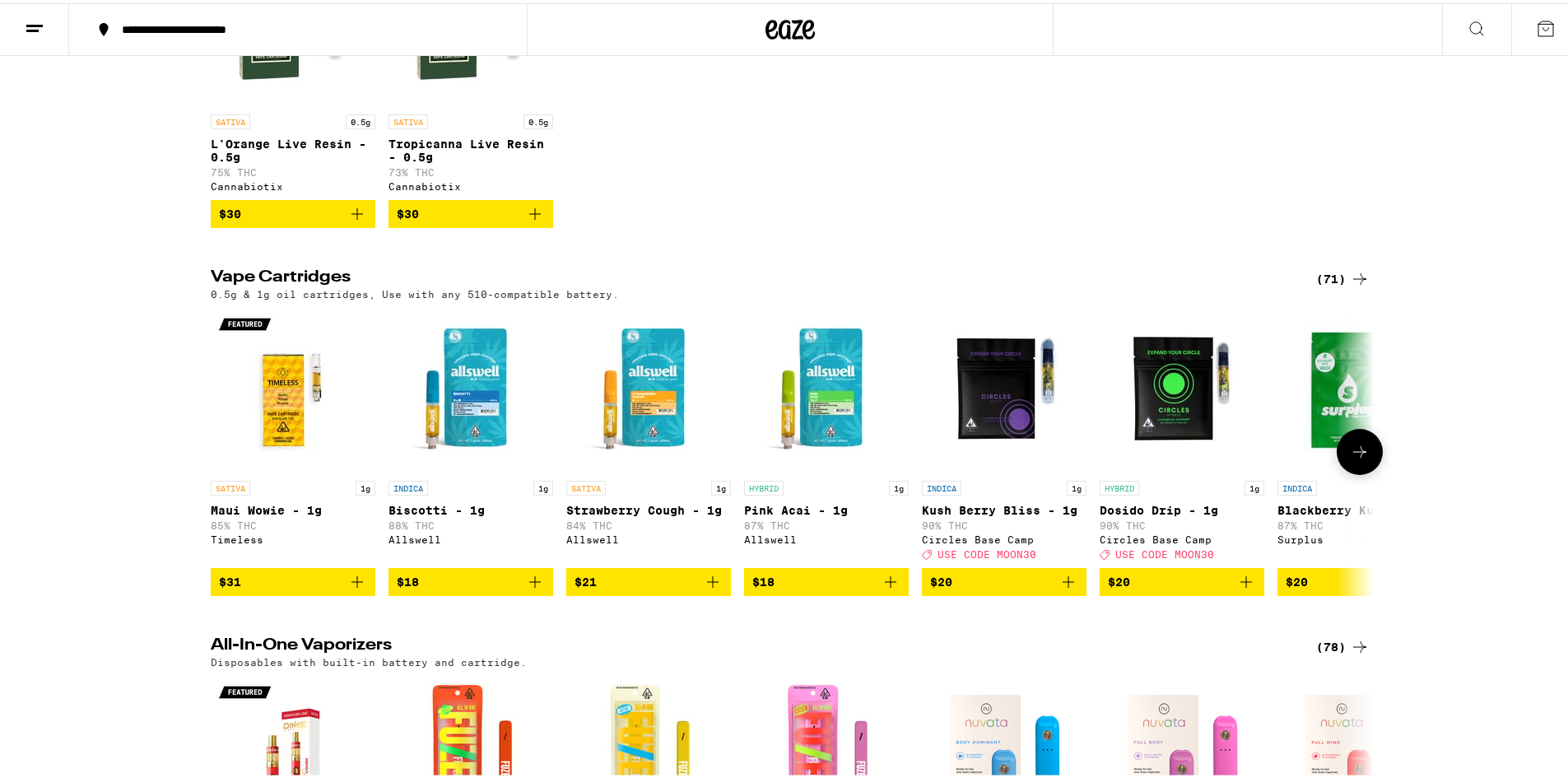
click at [1155, 396] on img "Open page for Dosido Drip - 1g from Circles Base Camp" at bounding box center [1182, 387] width 165 height 165
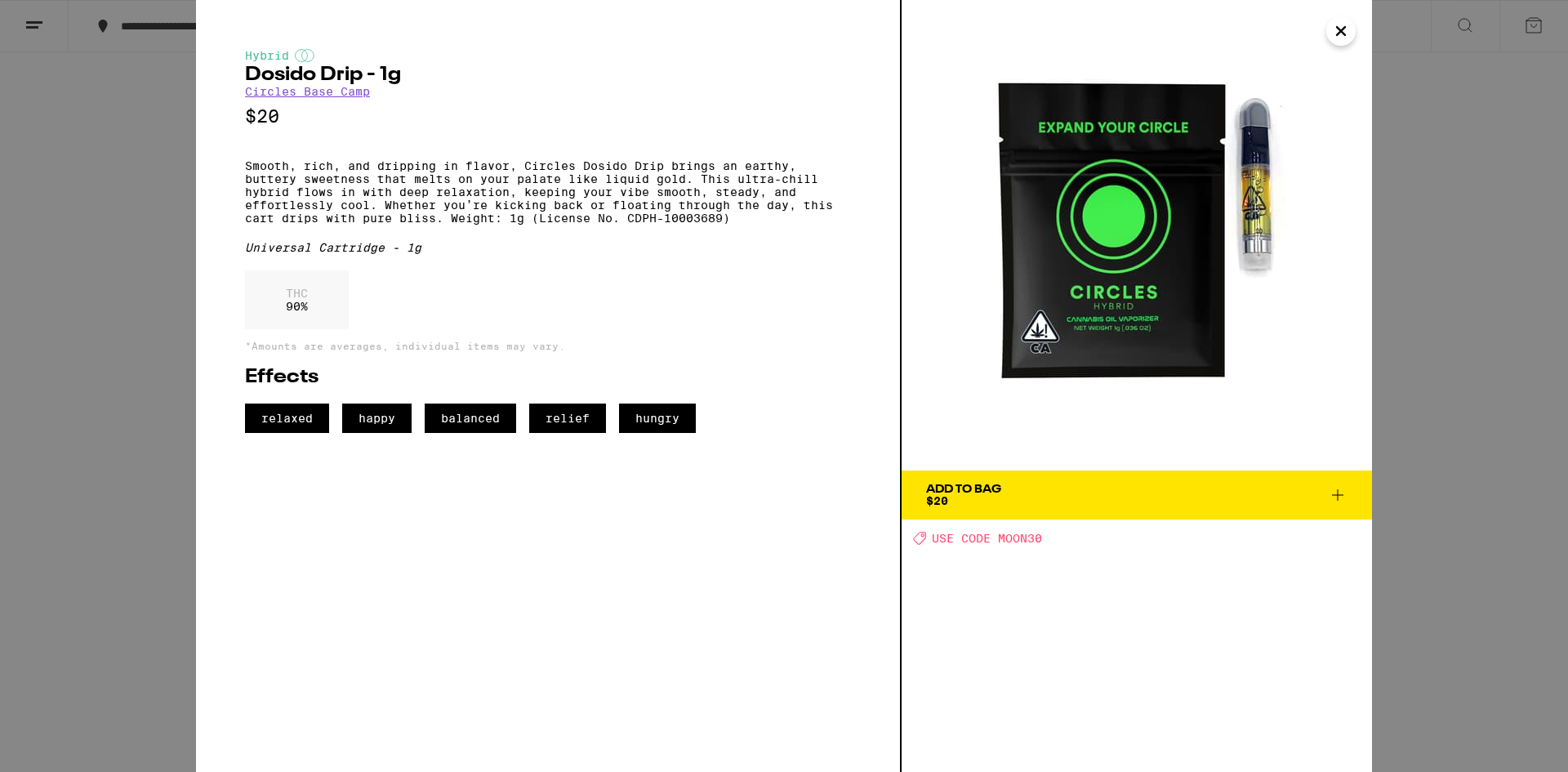
drag, startPoint x: 89, startPoint y: 330, endPoint x: 233, endPoint y: 375, distance: 150.9
click at [90, 330] on div "Hybrid Dosido Drip - 1g Circles Base Camp $20 Smooth, rich, and dripping in fla…" at bounding box center [784, 386] width 1568 height 772
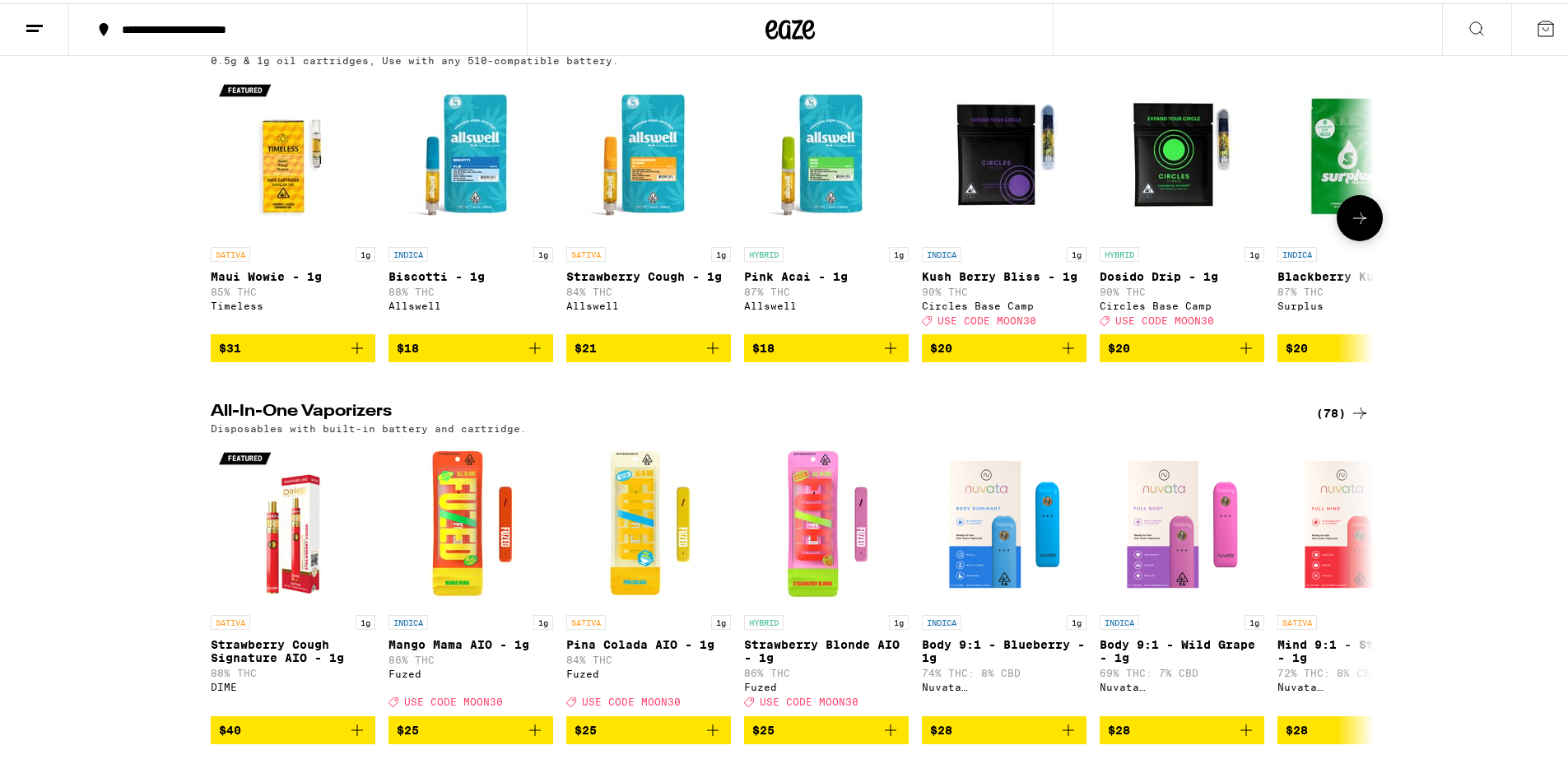
scroll to position [576, 0]
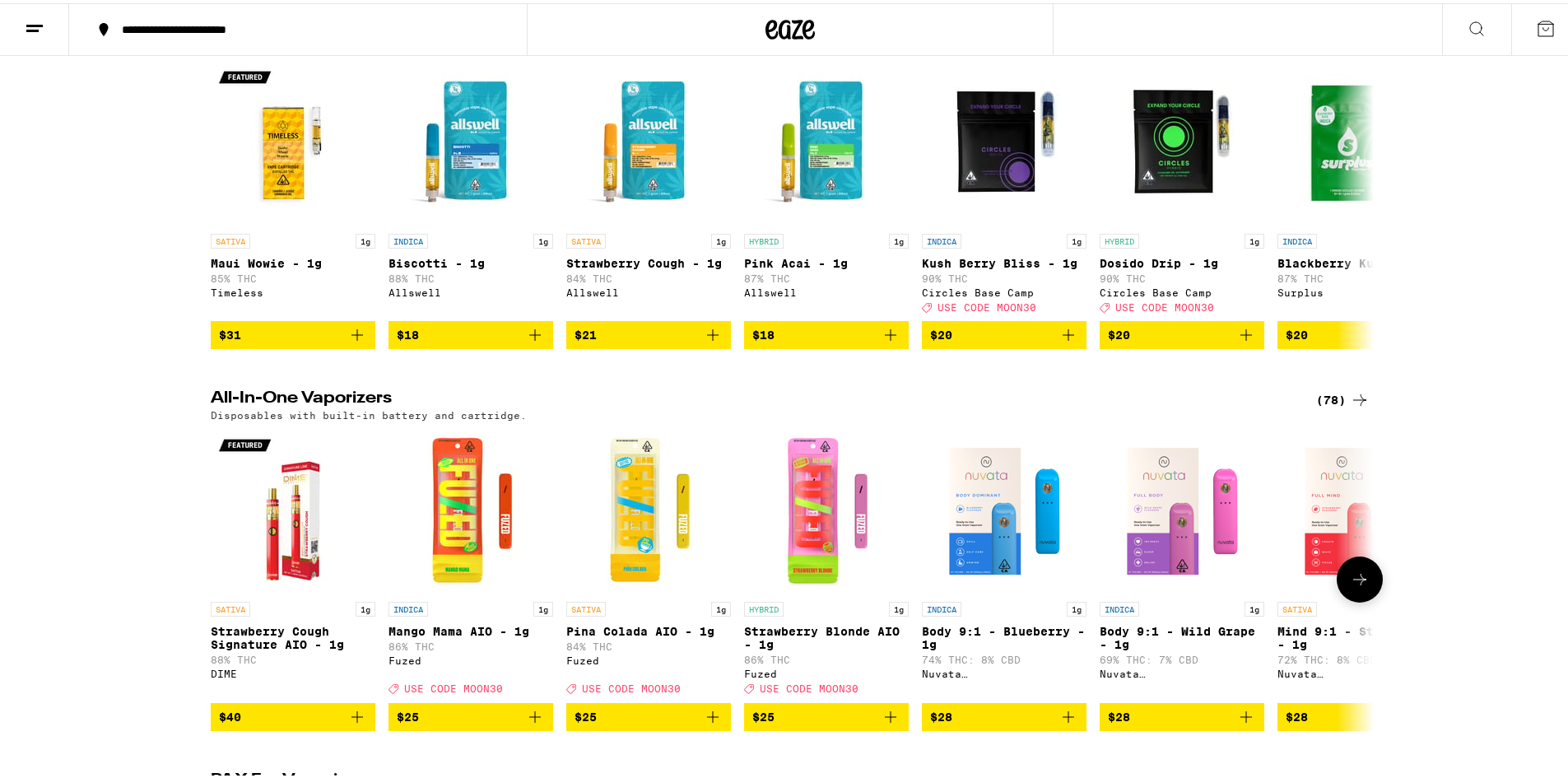
click at [264, 518] on img "Open page for Strawberry Cough Signature AIO - 1g from DIME" at bounding box center [293, 507] width 165 height 165
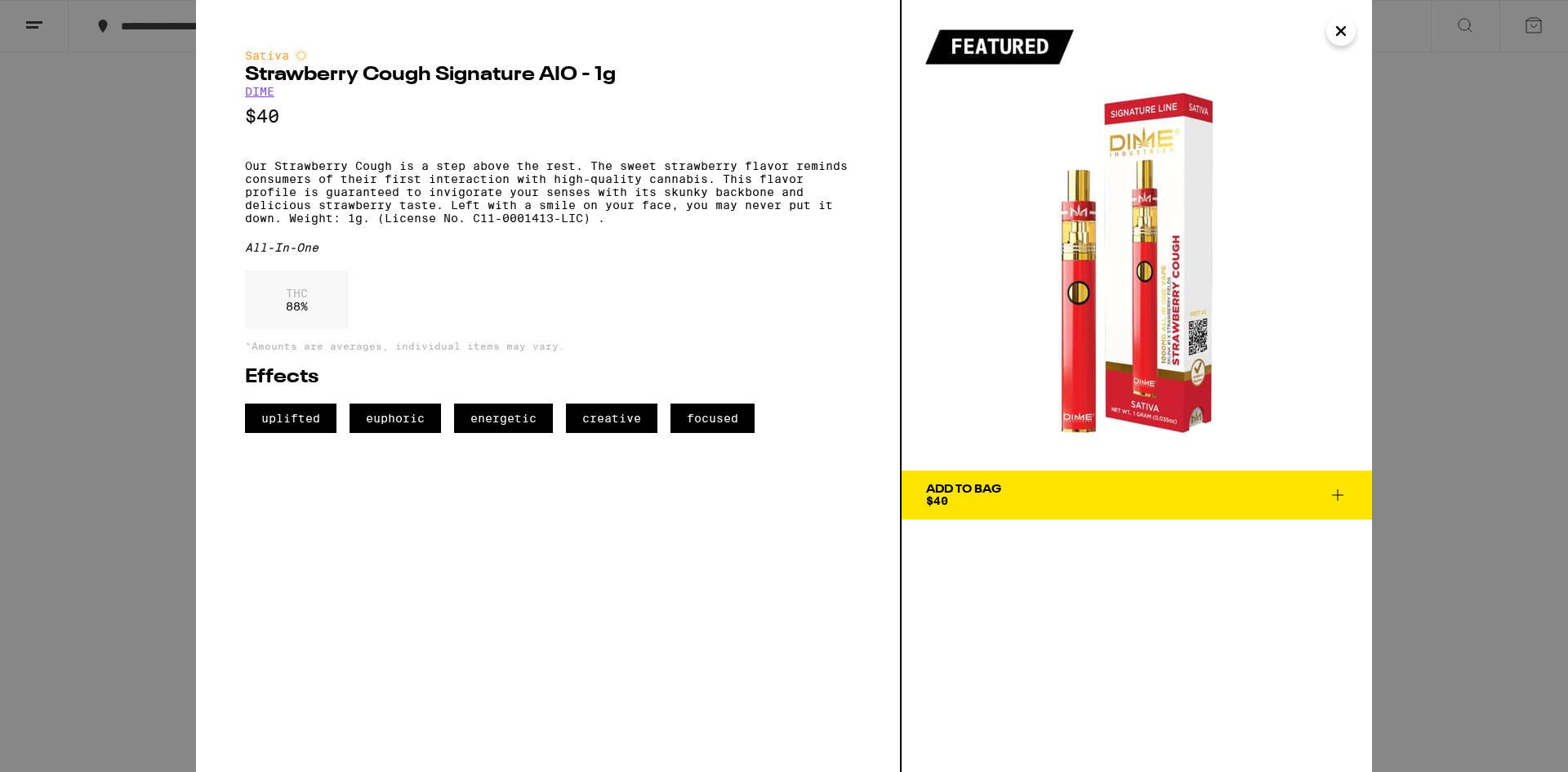
click at [145, 490] on div "Sativa Strawberry Cough Signature AIO - 1g DIME $40 Our Strawberry Cough is a s…" at bounding box center [784, 386] width 1568 height 772
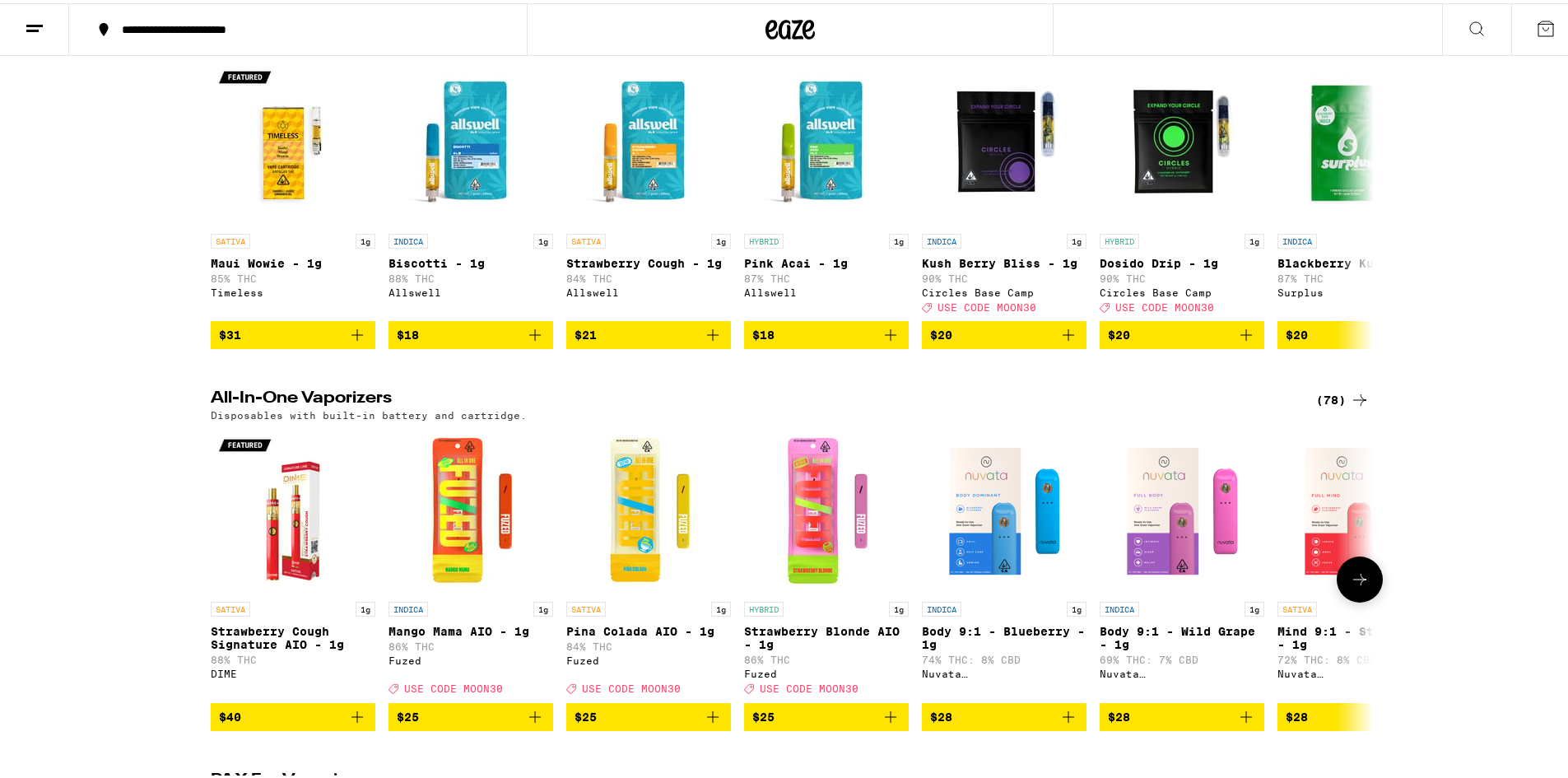
click at [465, 533] on img "Open page for Mango Mama AIO - 1g from Fuzed" at bounding box center [471, 507] width 165 height 165
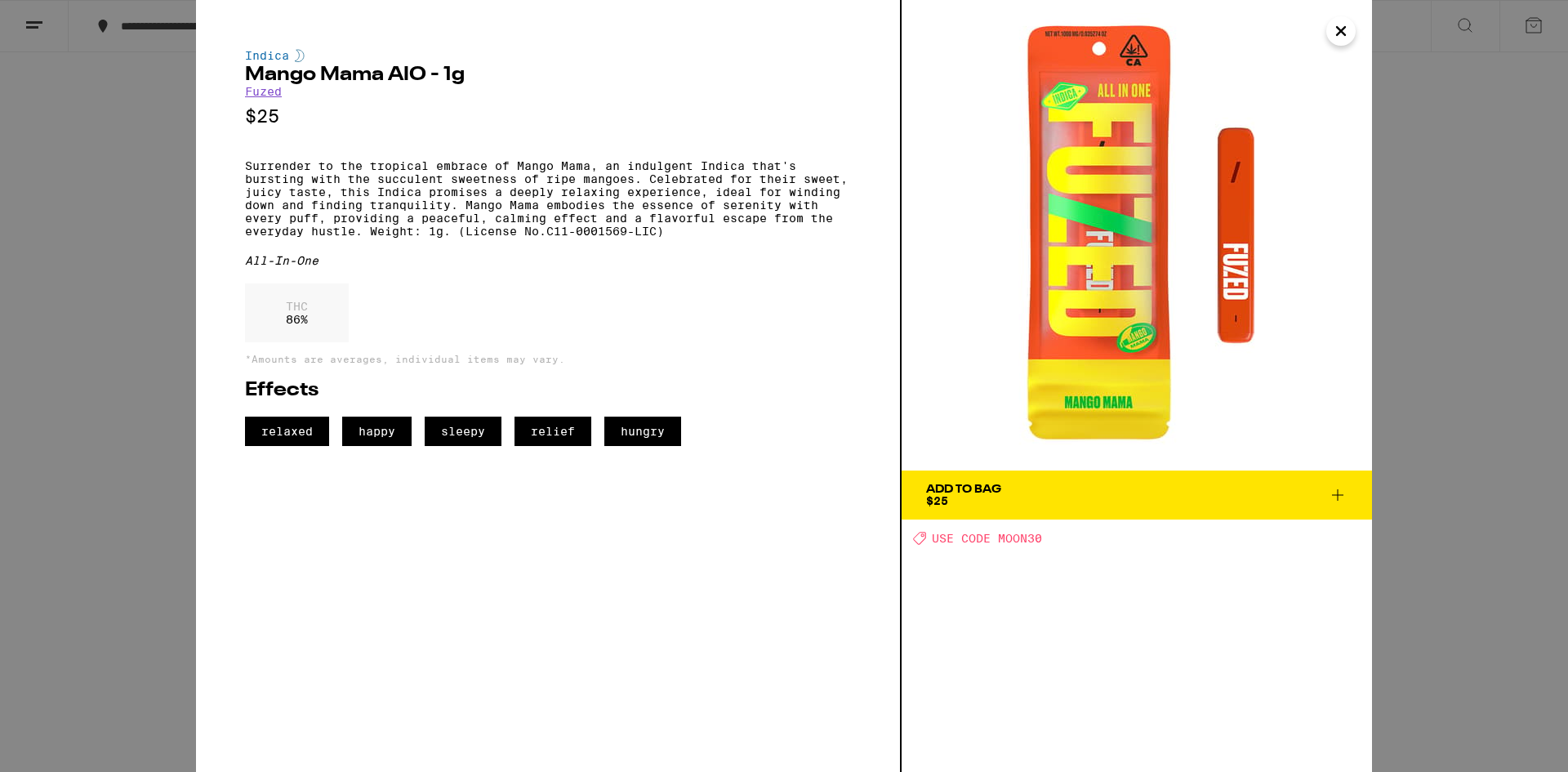
drag, startPoint x: 89, startPoint y: 491, endPoint x: 126, endPoint y: 491, distance: 37.0
click at [98, 491] on div "Indica Mango Mama AIO - 1g Fuzed $25 Surrender to the tropical embrace of Mango…" at bounding box center [784, 386] width 1568 height 772
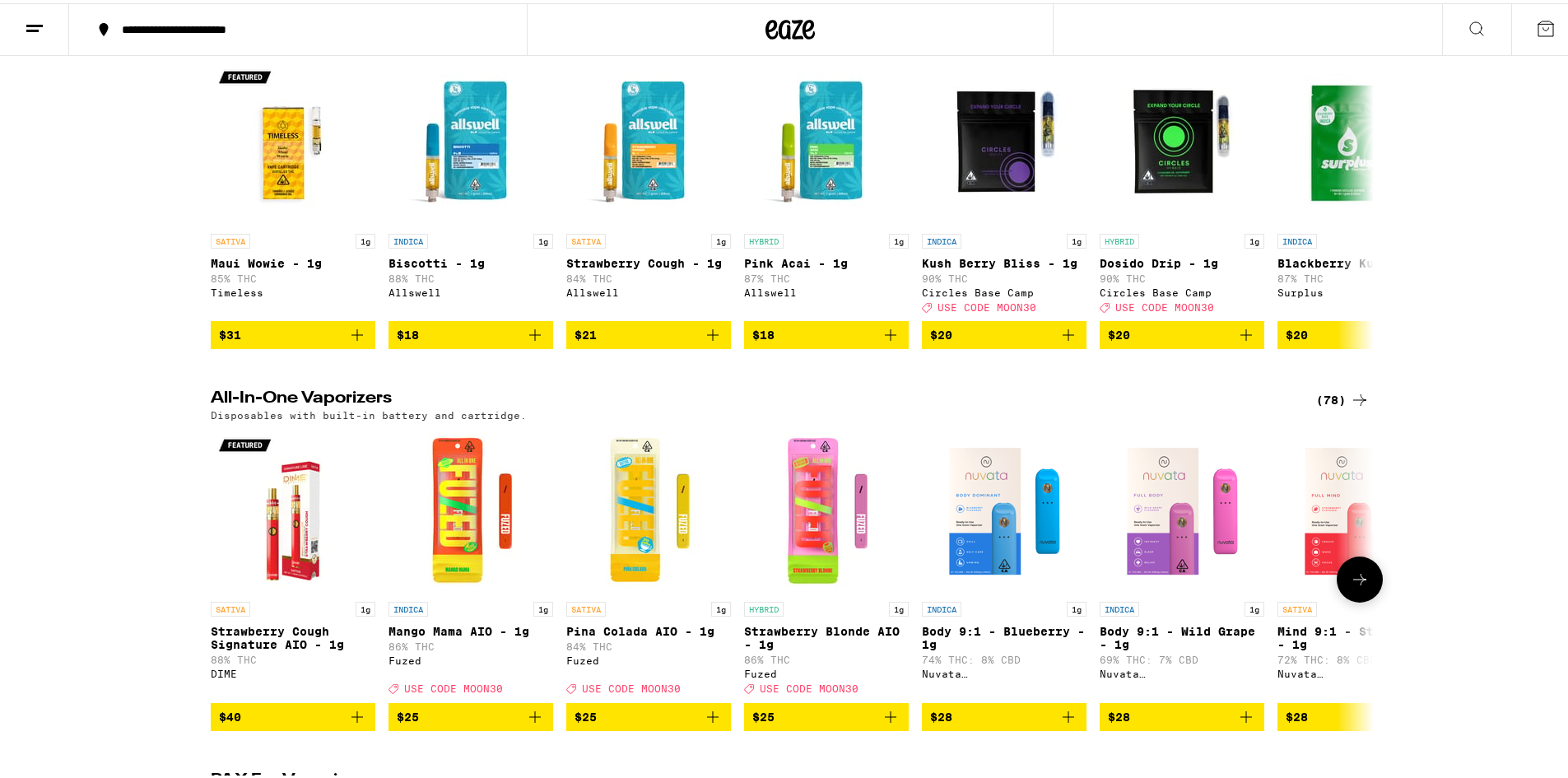
click at [965, 561] on img "Open page for Body 9:1 - Blueberry - 1g from Nuvata (CA)" at bounding box center [1004, 507] width 165 height 165
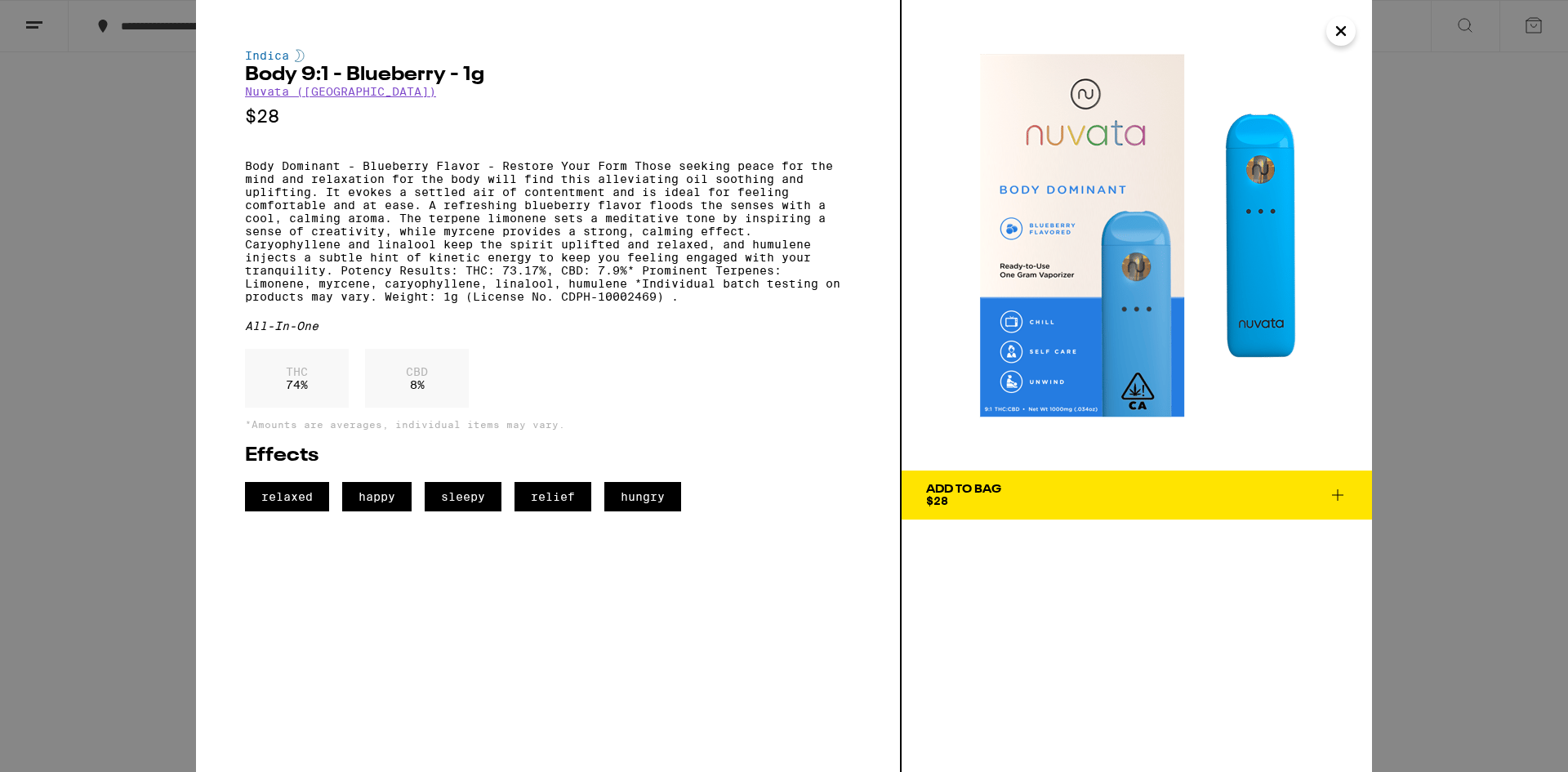
click at [133, 510] on div "Indica Body 9:1 - Blueberry - 1g Nuvata ([GEOGRAPHIC_DATA]) $28 Body Dominant -…" at bounding box center [784, 386] width 1568 height 772
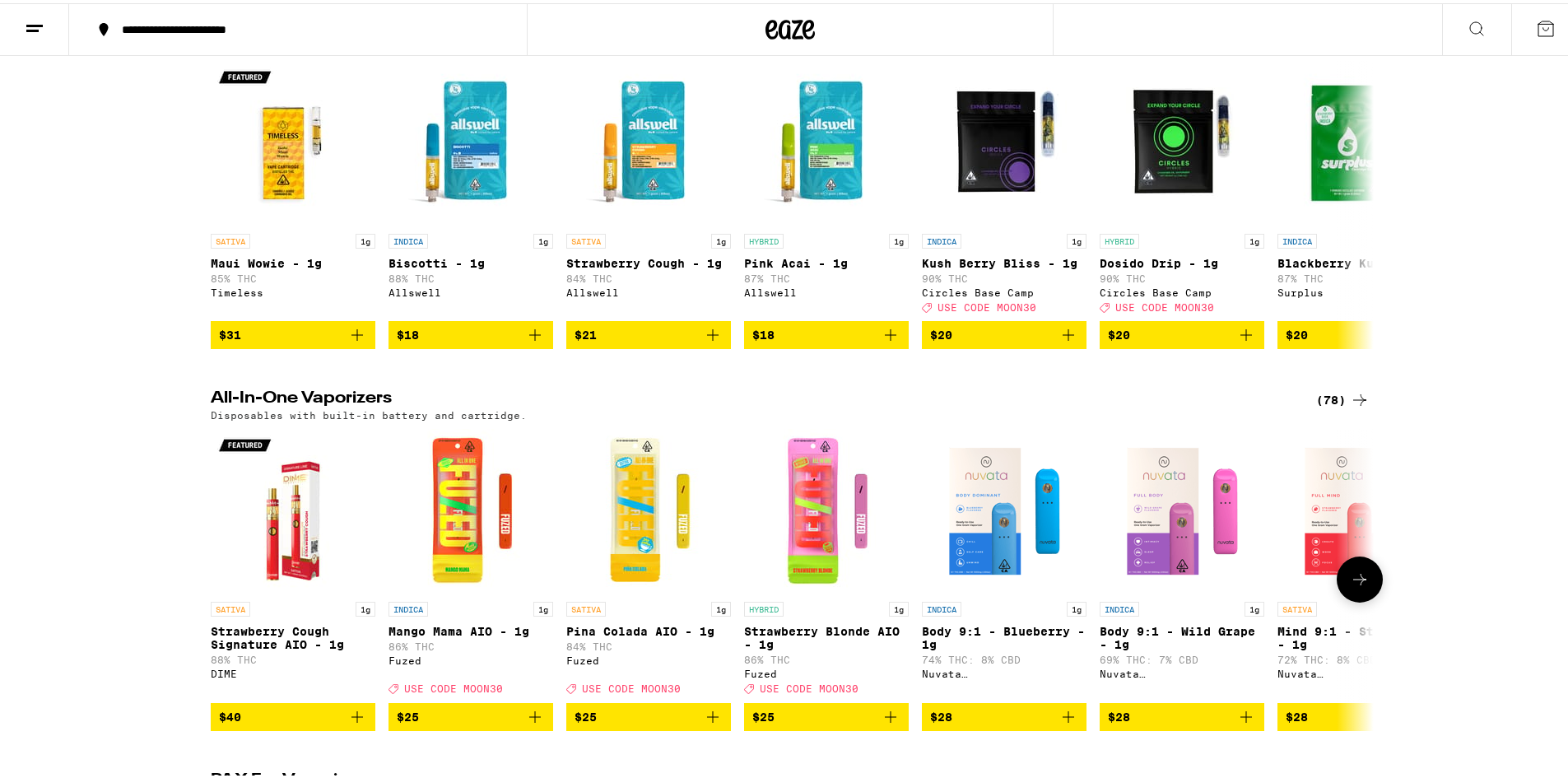
click at [1142, 532] on img "Open page for Body 9:1 - Wild Grape - 1g from Nuvata (CA)" at bounding box center [1182, 507] width 165 height 165
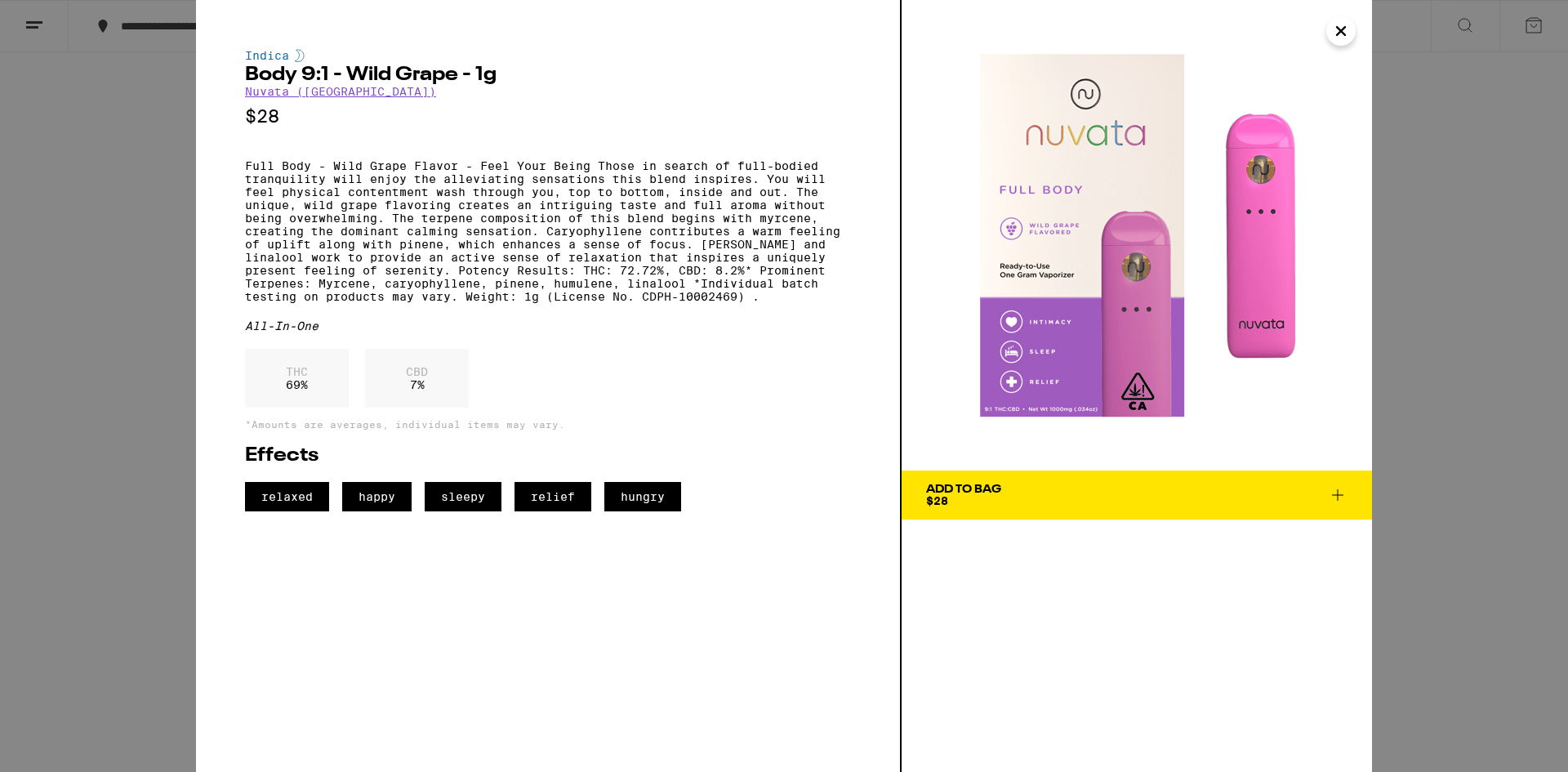
click at [0, 470] on div "Indica Body 9:1 - Wild Grape - 1g Nuvata ([GEOGRAPHIC_DATA]) $28 Full Body - Wi…" at bounding box center [784, 386] width 1568 height 772
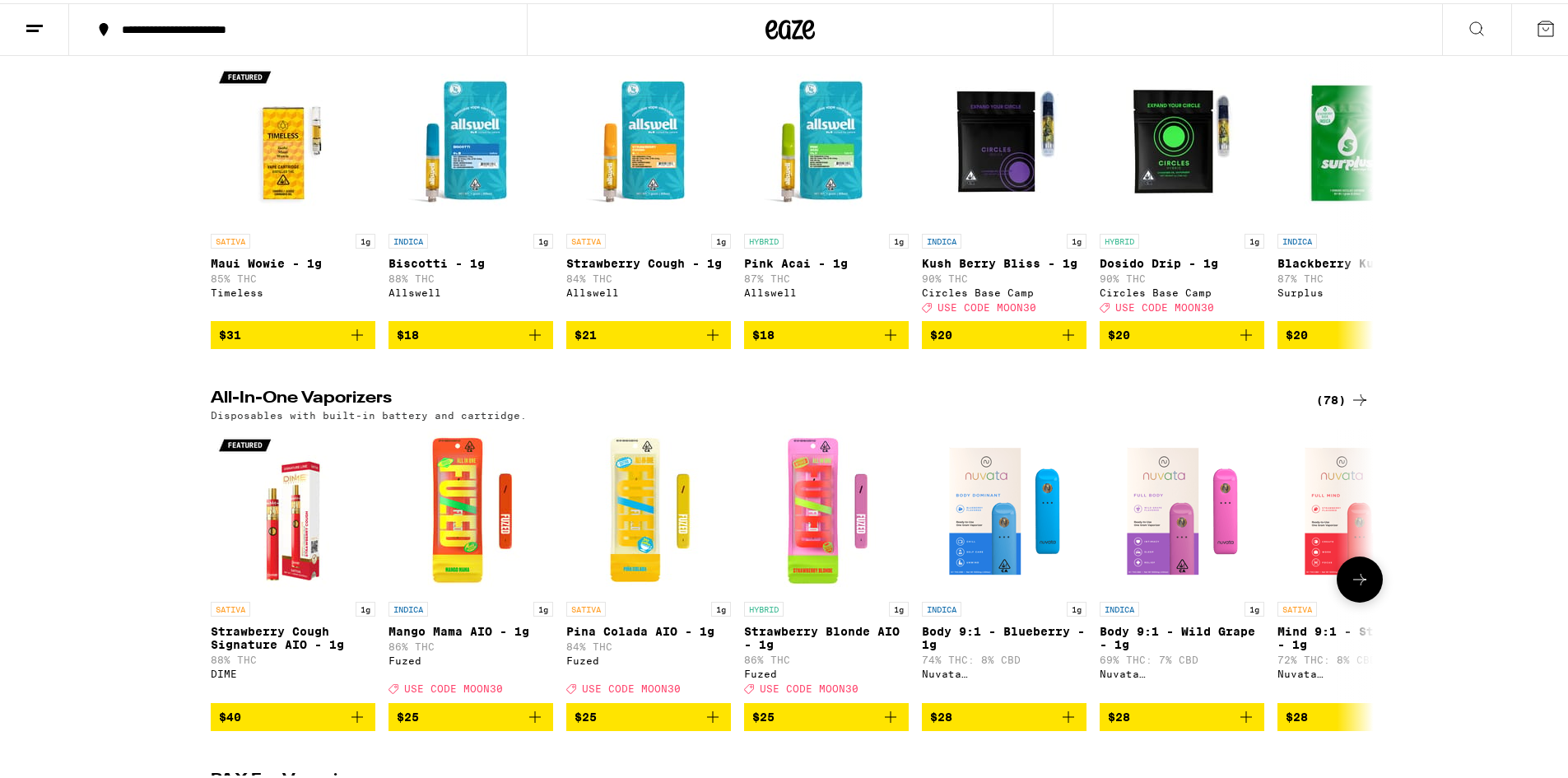
click at [1357, 590] on button at bounding box center [1359, 576] width 46 height 46
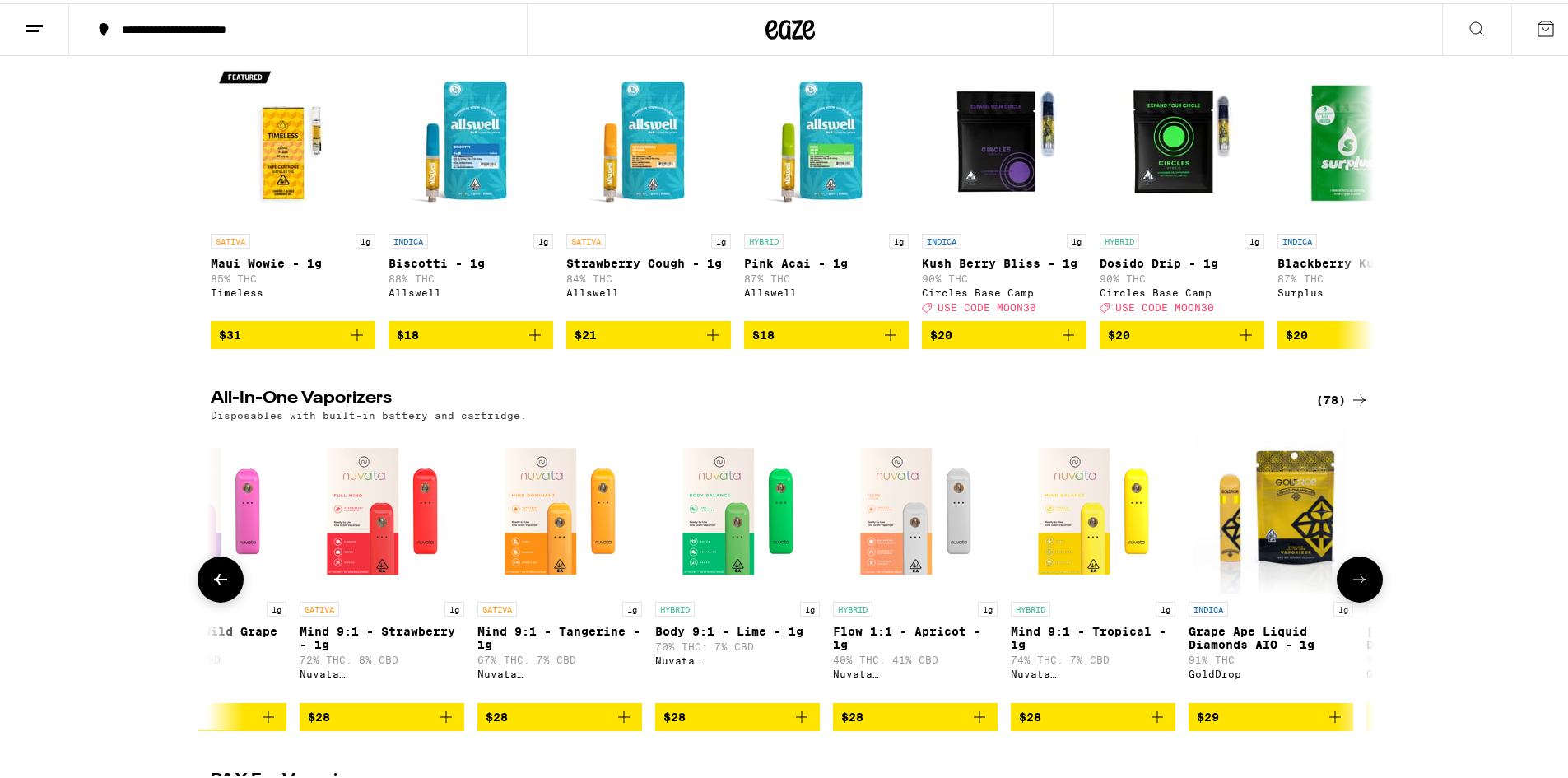
scroll to position [0, 979]
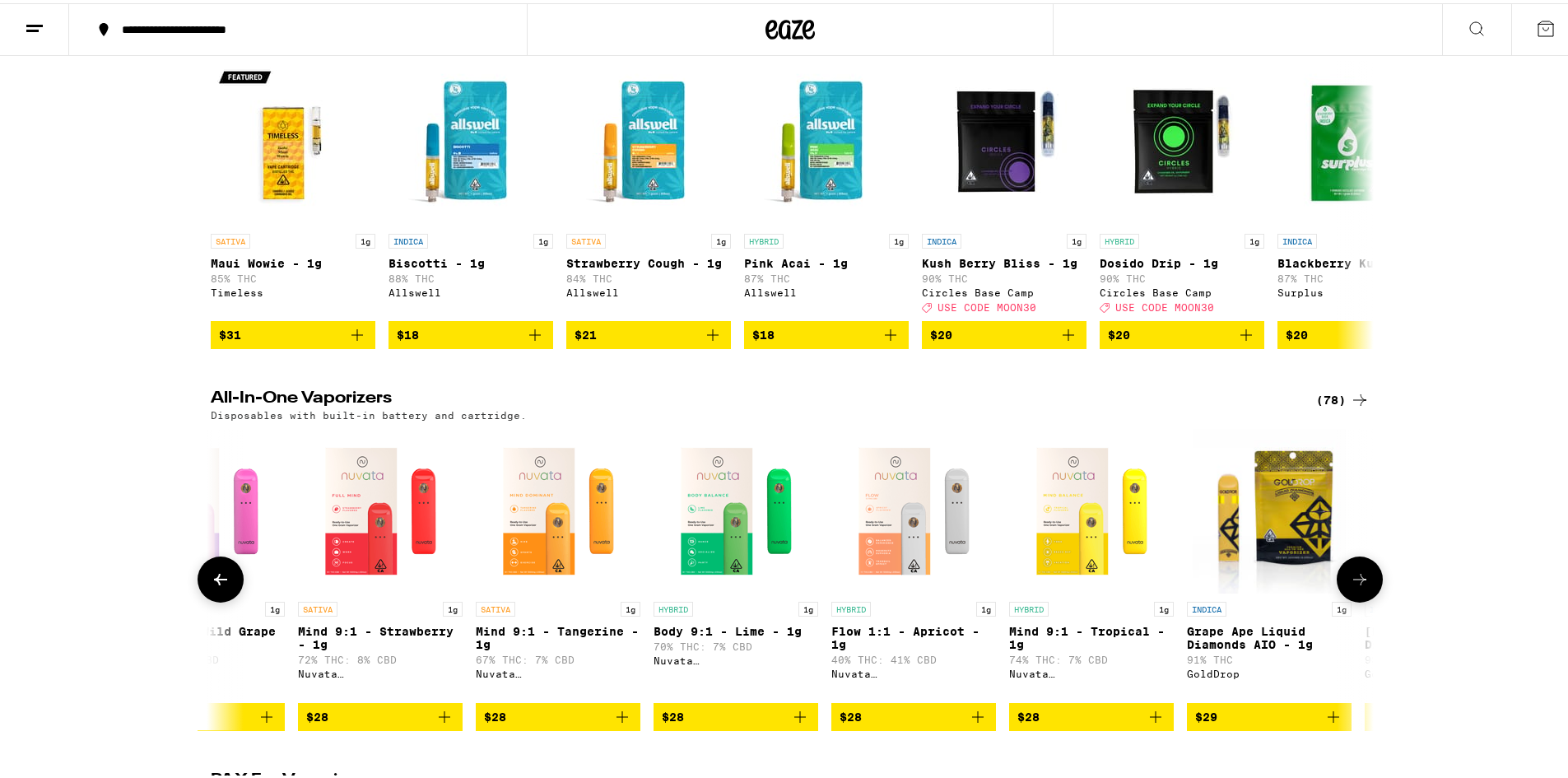
click at [944, 542] on img "Open page for Flow 1:1 - Apricot - 1g from Nuvata (CA)" at bounding box center [914, 507] width 165 height 165
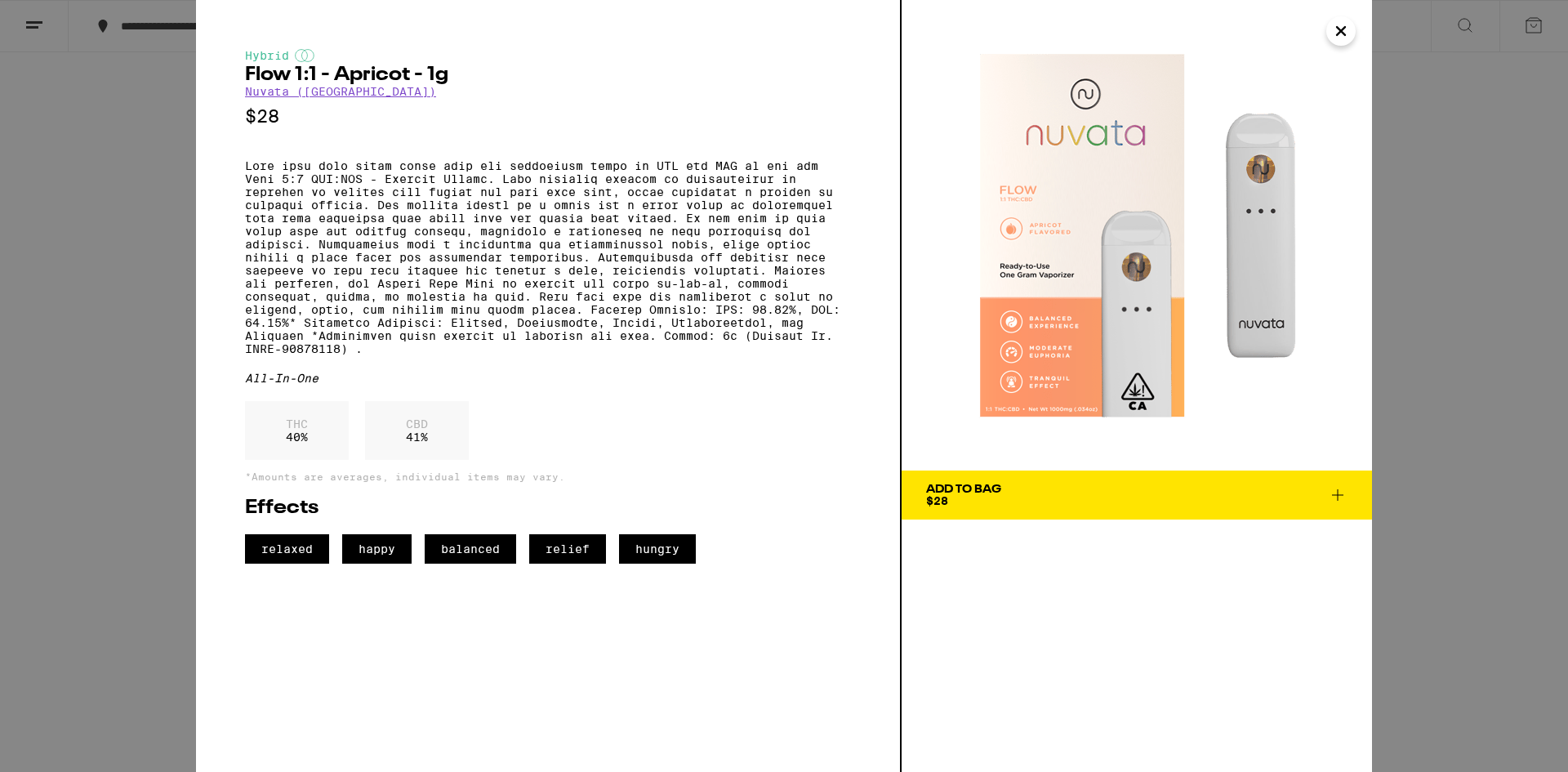
click at [124, 460] on div "Hybrid Flow 1:1 - Apricot - 1g Nuvata ([GEOGRAPHIC_DATA]) $28 All-In-One THC 40…" at bounding box center [784, 386] width 1568 height 772
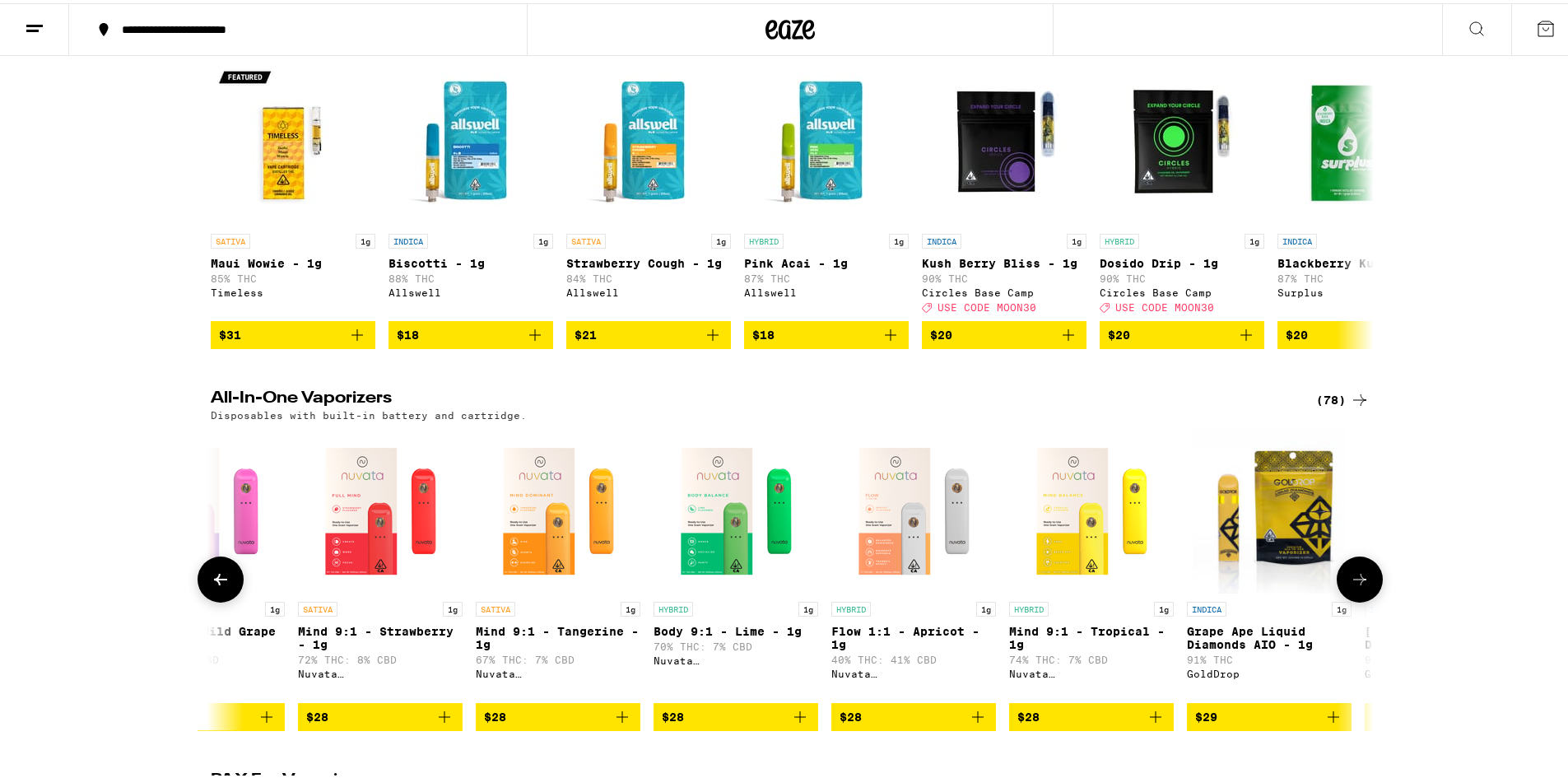
click at [552, 565] on img "Open page for Mind 9:1 - Tangerine - 1g from Nuvata (CA)" at bounding box center [558, 507] width 165 height 165
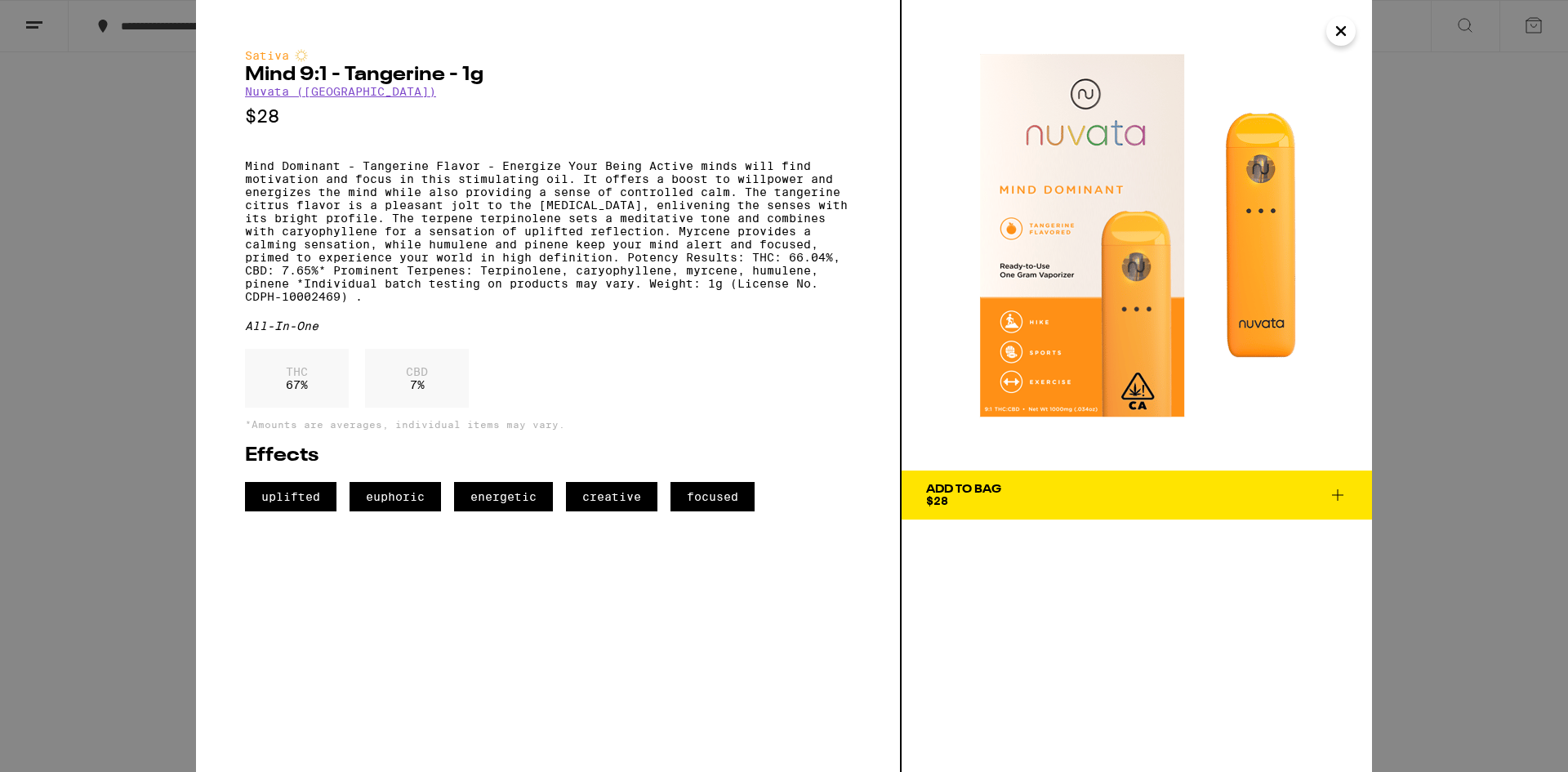
click at [182, 498] on div "Sativa Mind 9:1 - Tangerine - 1g Nuvata ([GEOGRAPHIC_DATA]) $28 Mind Dominant -…" at bounding box center [784, 386] width 1568 height 772
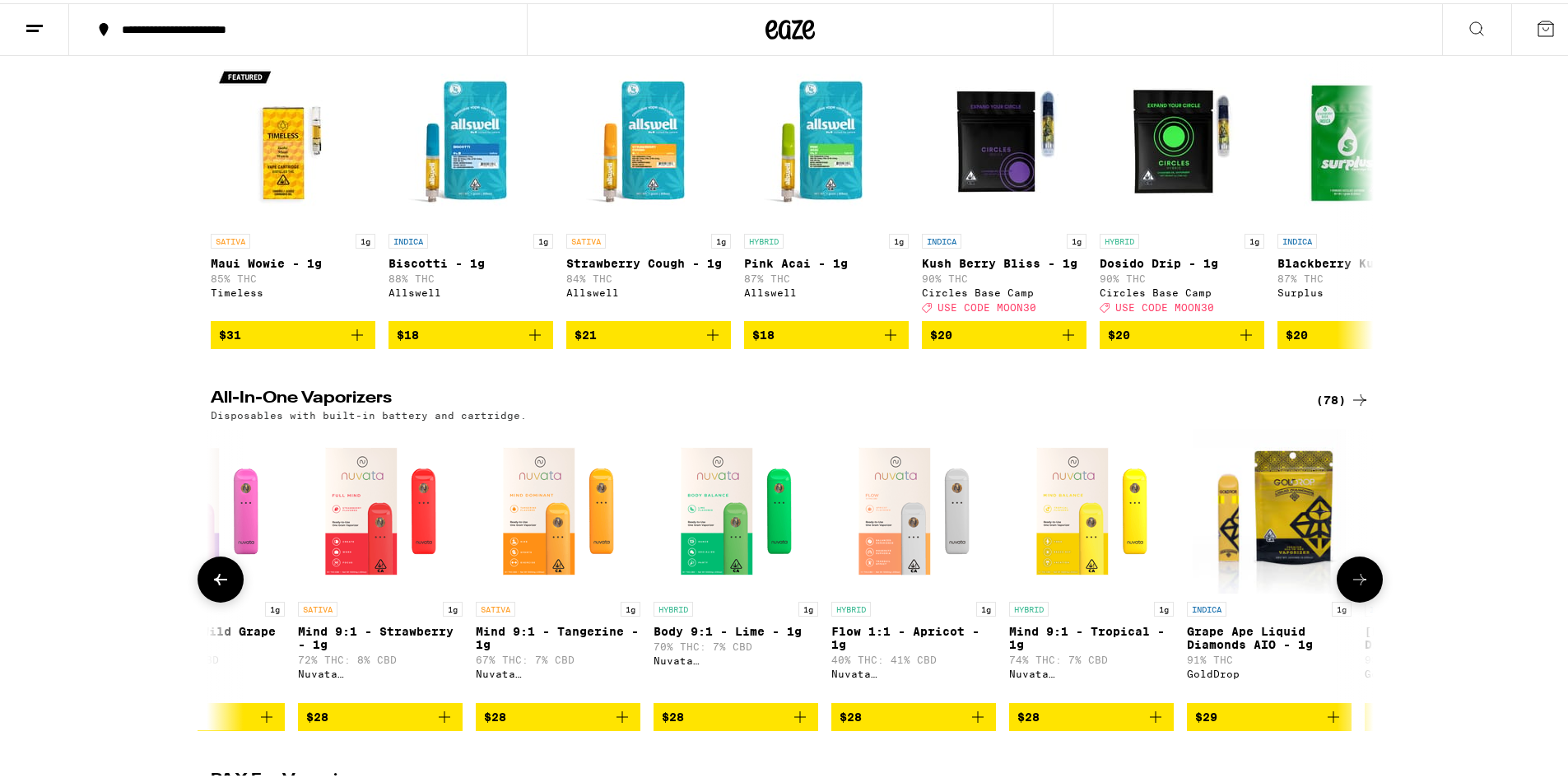
click at [1270, 578] on img "Open page for Grape Ape Liquid Diamonds AIO - 1g from GoldDrop" at bounding box center [1268, 507] width 152 height 165
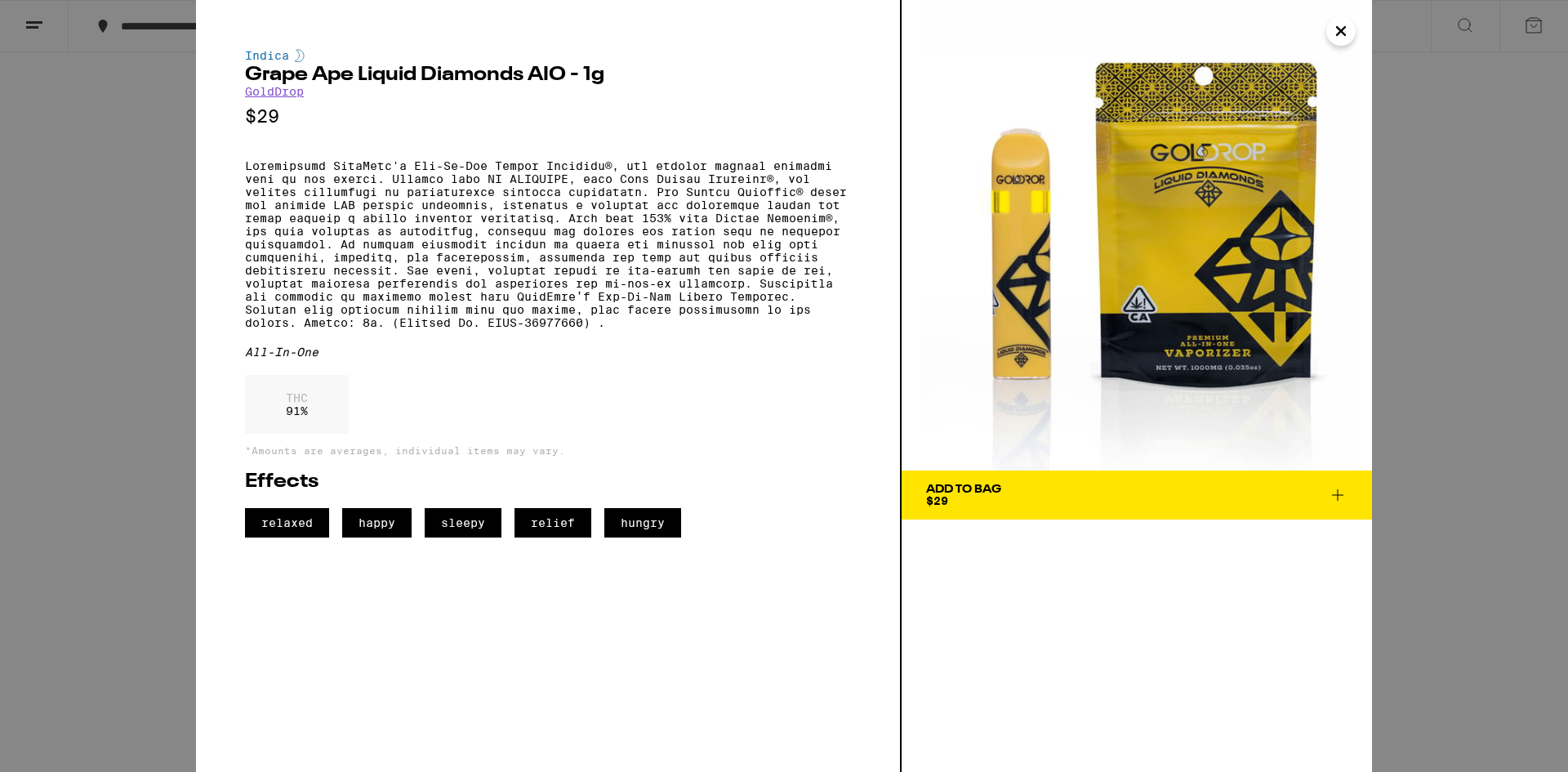
click at [1491, 358] on div "Indica Grape Ape Liquid Diamonds AIO - 1g GoldDrop $29 All-In-One THC 91 % *Amo…" at bounding box center [784, 386] width 1568 height 772
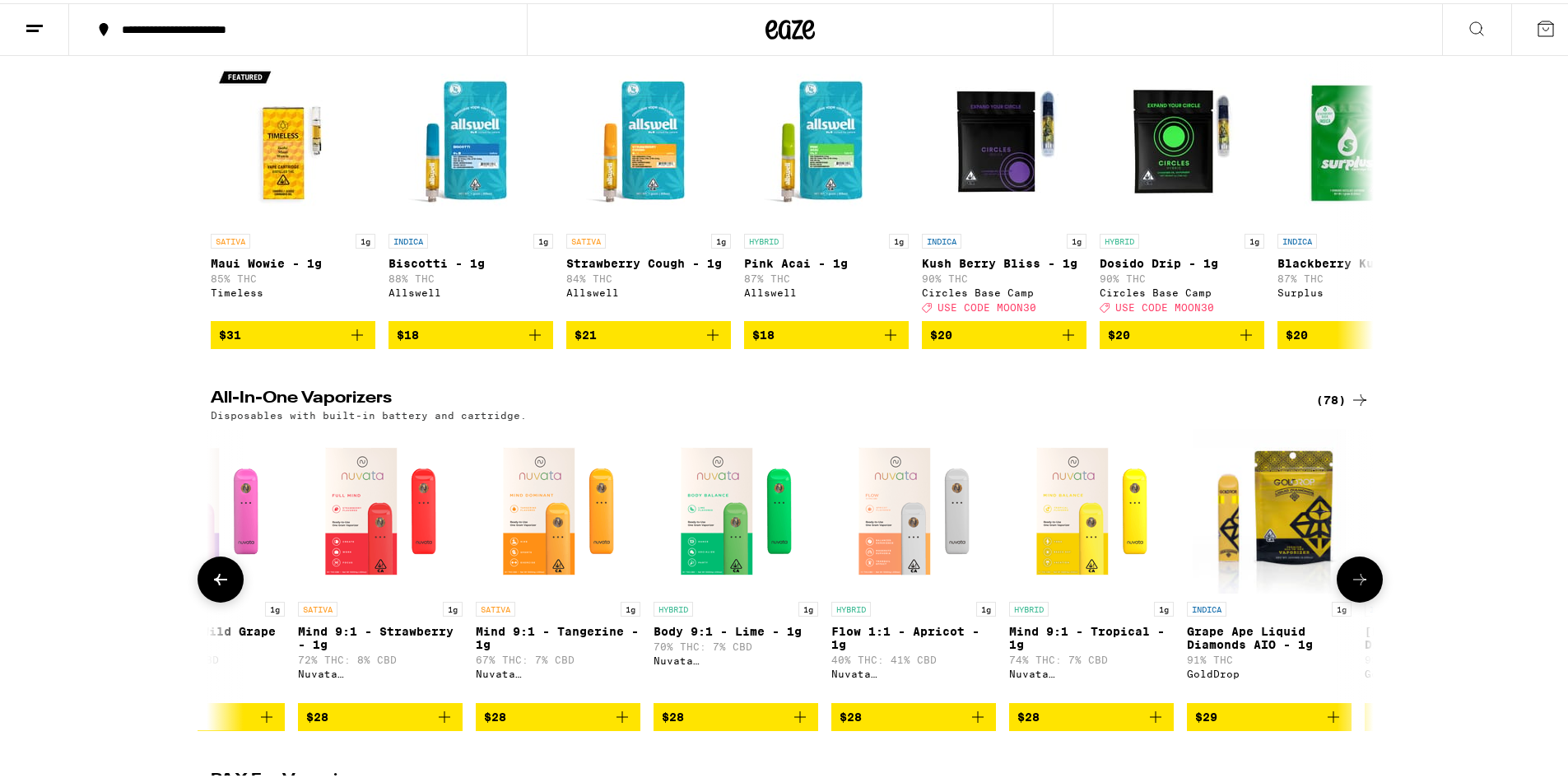
click at [1068, 538] on img "Open page for Mind 9:1 - Tropical - 1g from Nuvata (CA)" at bounding box center [1091, 507] width 165 height 165
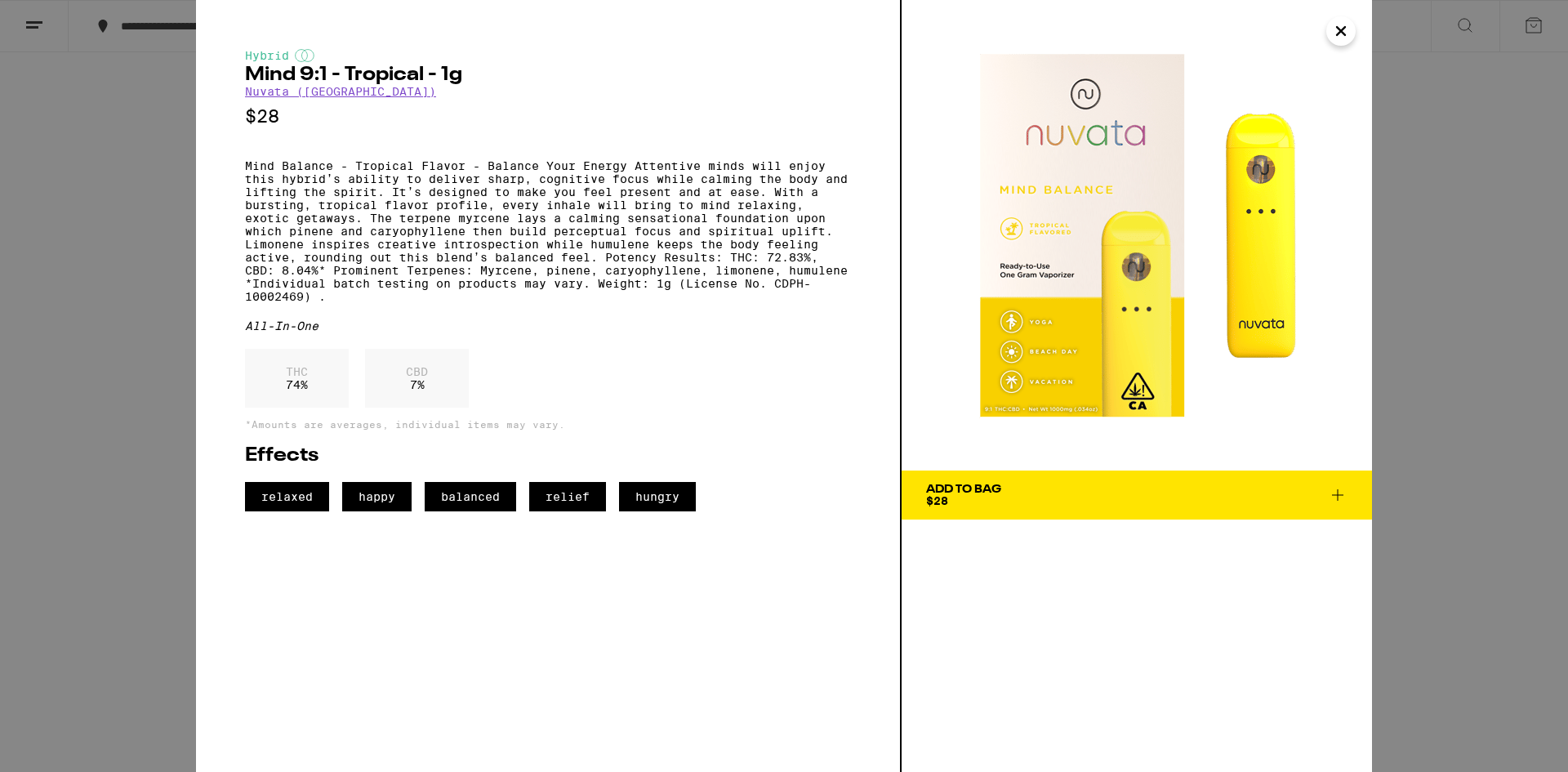
click at [36, 370] on div "Hybrid Mind 9:1 - Tropical - 1g Nuvata ([GEOGRAPHIC_DATA]) $28 Mind Balance - T…" at bounding box center [784, 386] width 1568 height 772
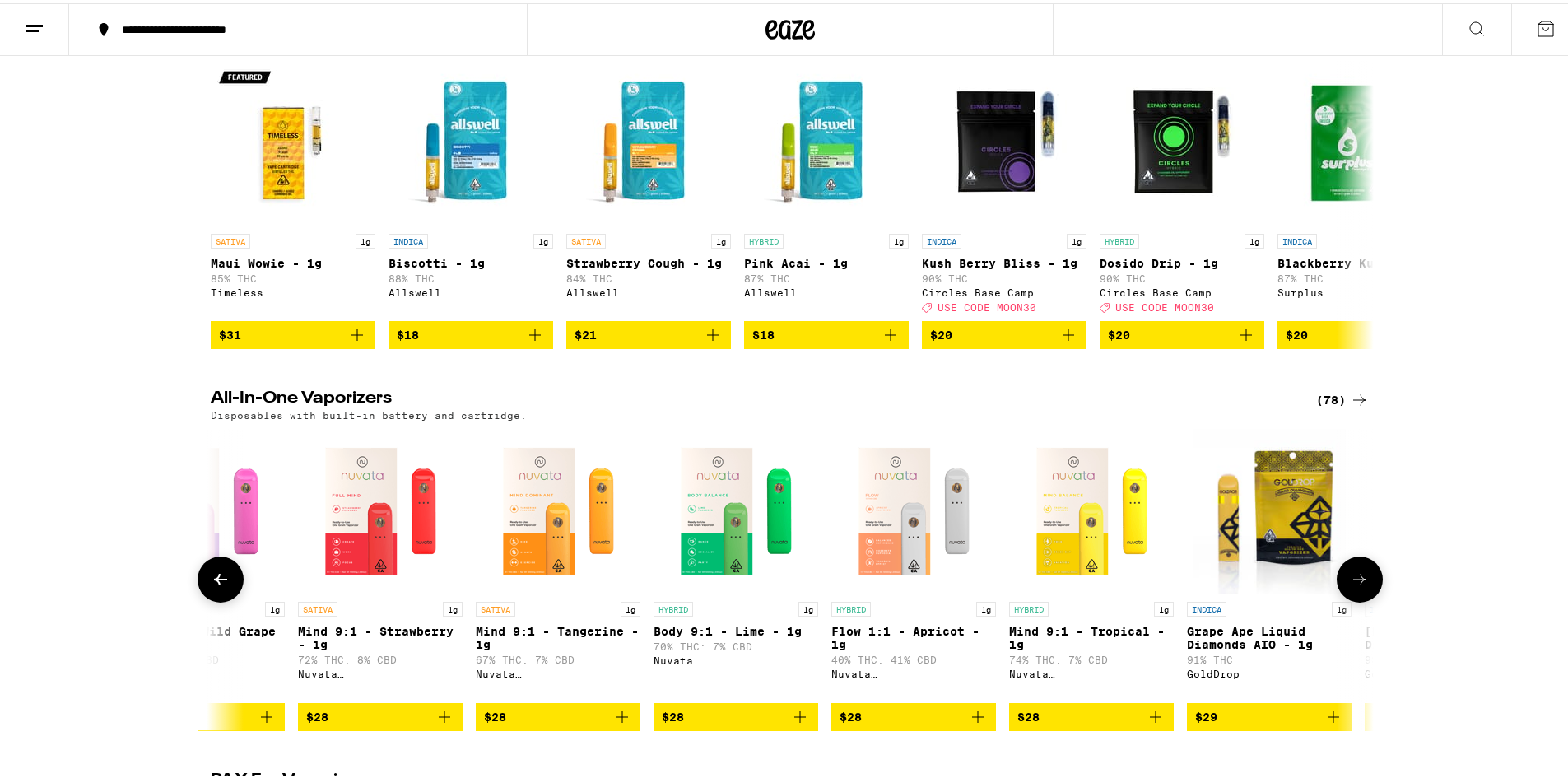
click at [899, 514] on img "Open page for Flow 1:1 - Apricot - 1g from Nuvata (CA)" at bounding box center [914, 507] width 165 height 165
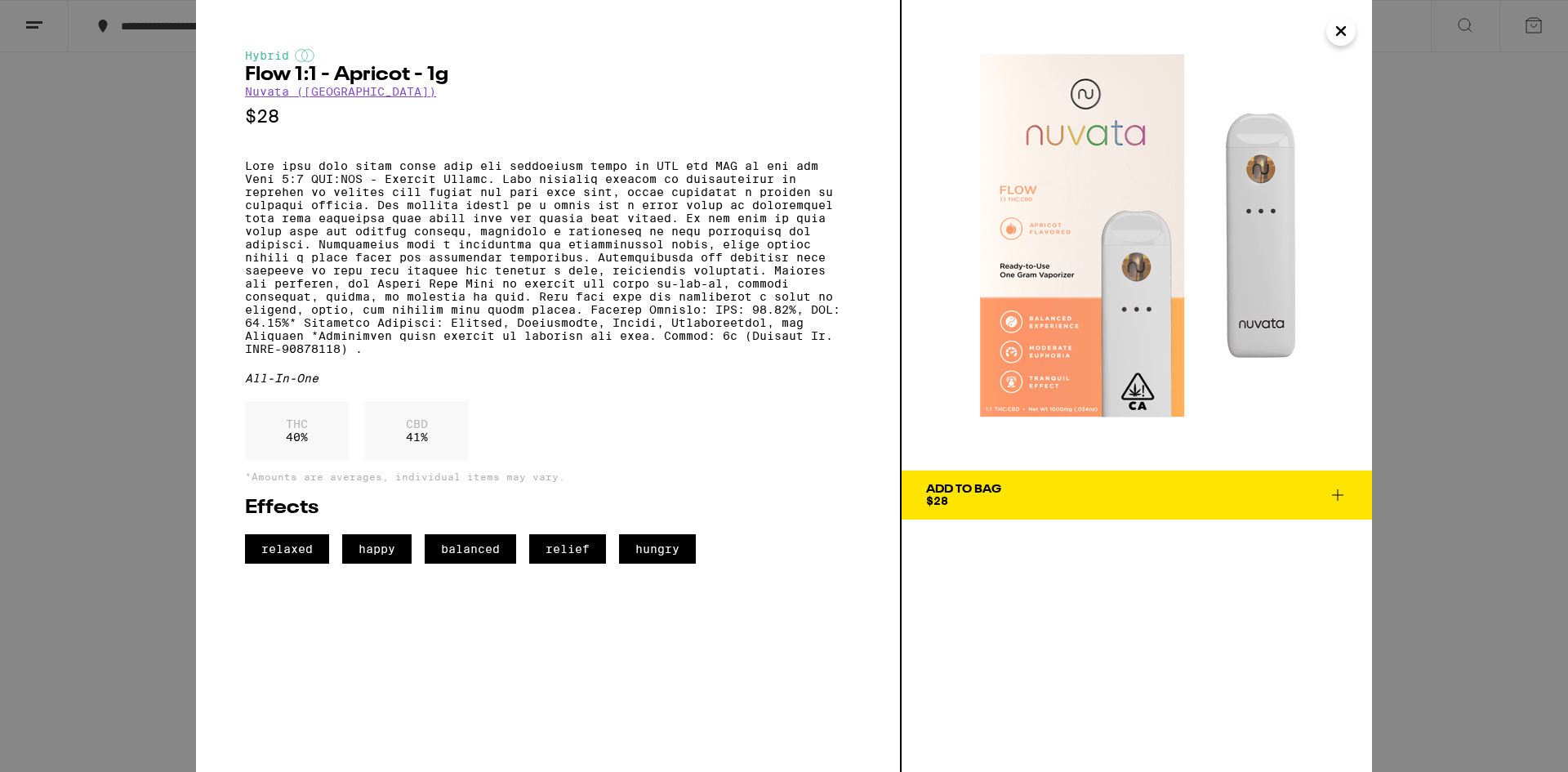
click at [1038, 490] on span "Add To Bag $28" at bounding box center [1137, 494] width 421 height 23
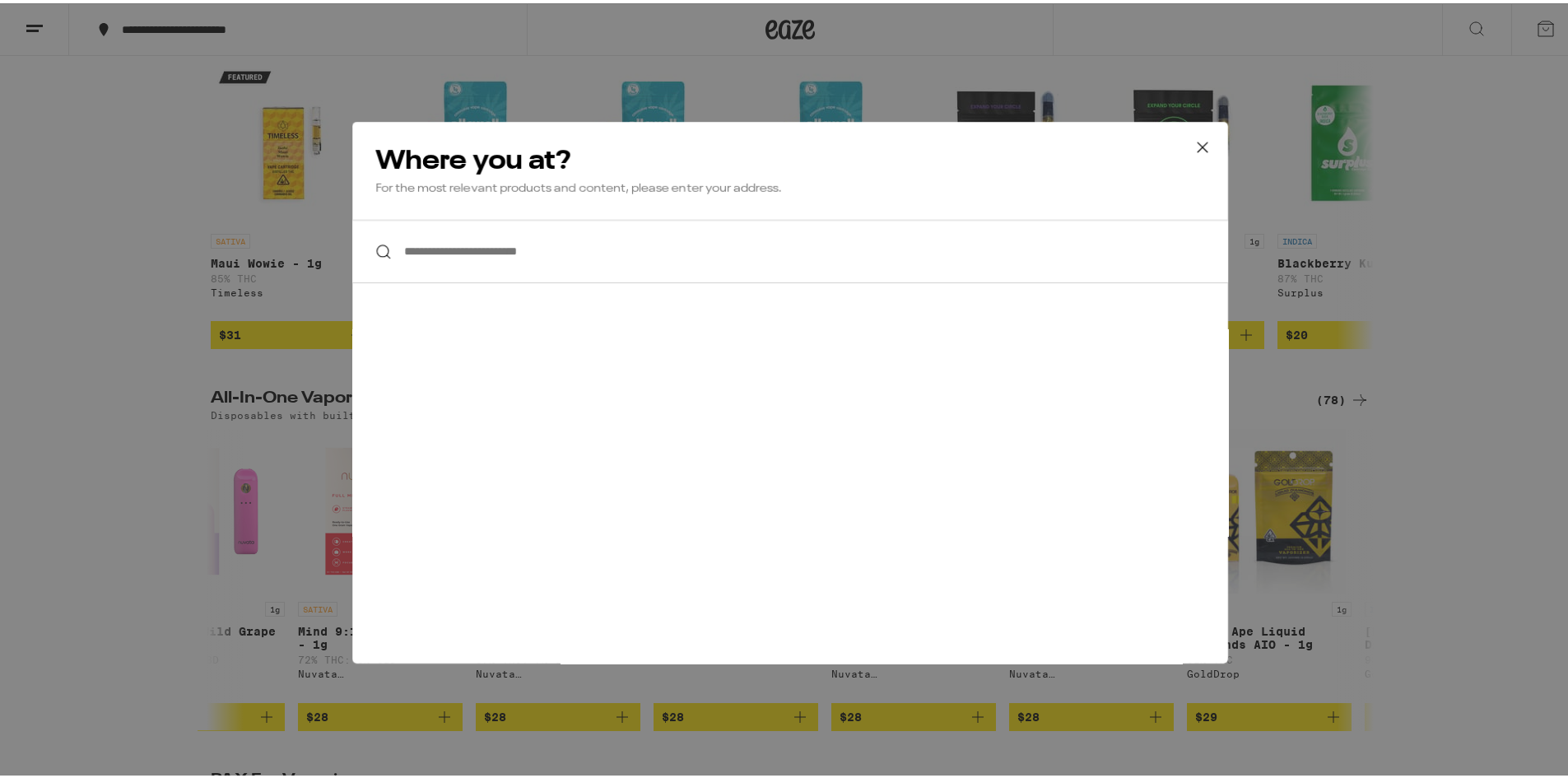
click at [501, 260] on input "**********" at bounding box center [790, 248] width 876 height 64
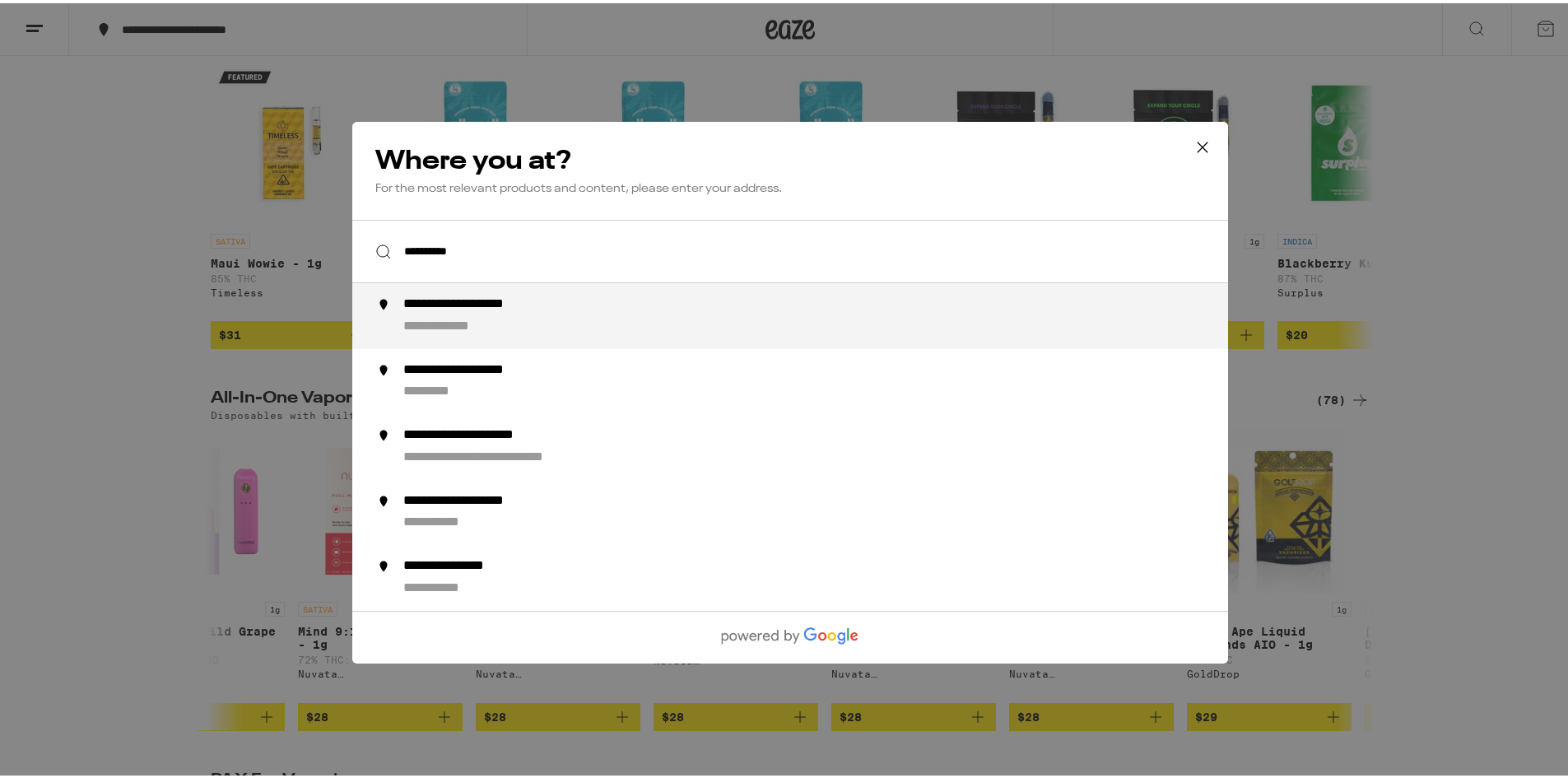
click at [501, 308] on div "**********" at bounding box center [488, 301] width 171 height 17
type input "**********"
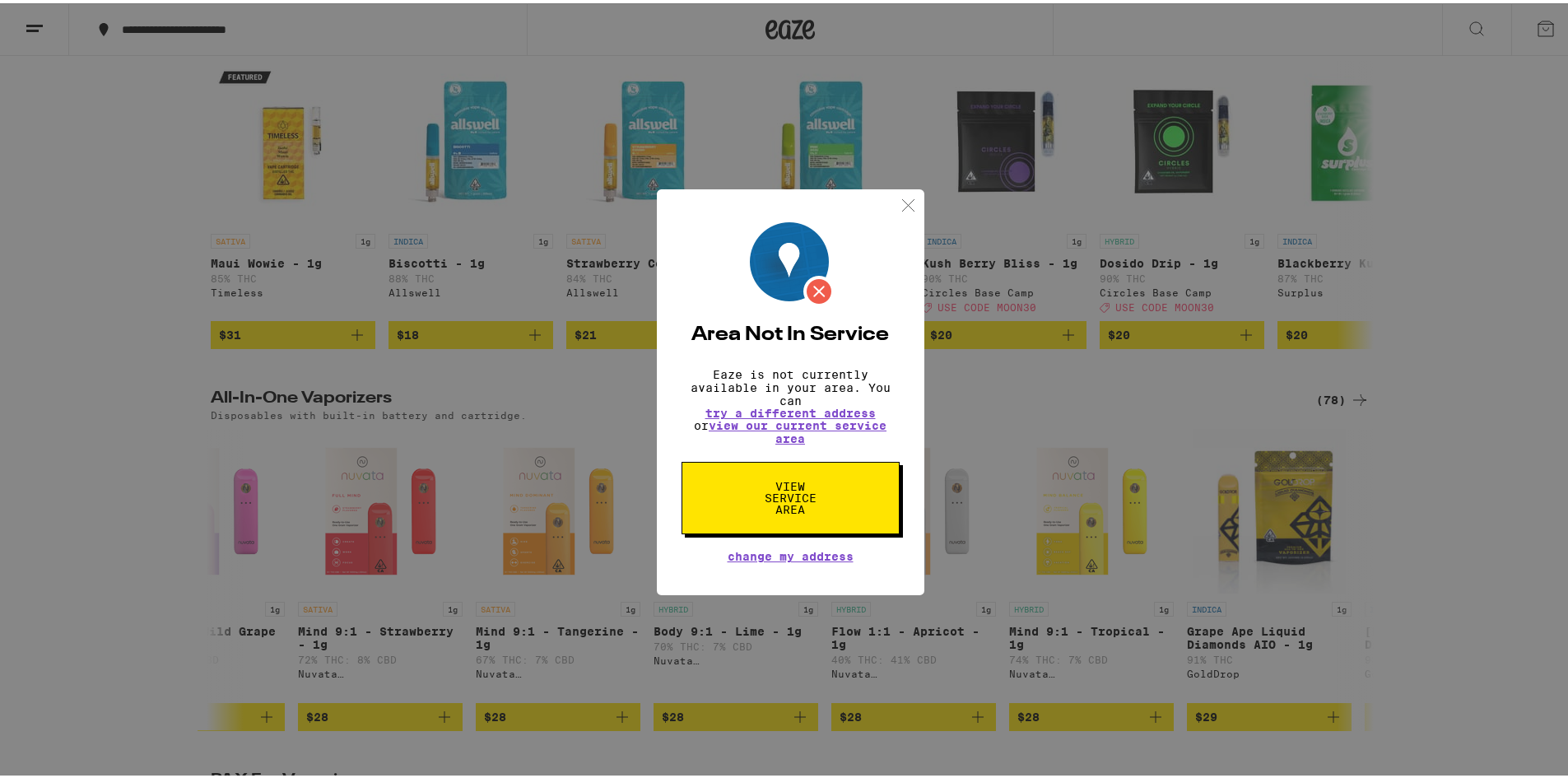
click at [898, 199] on img at bounding box center [908, 202] width 20 height 20
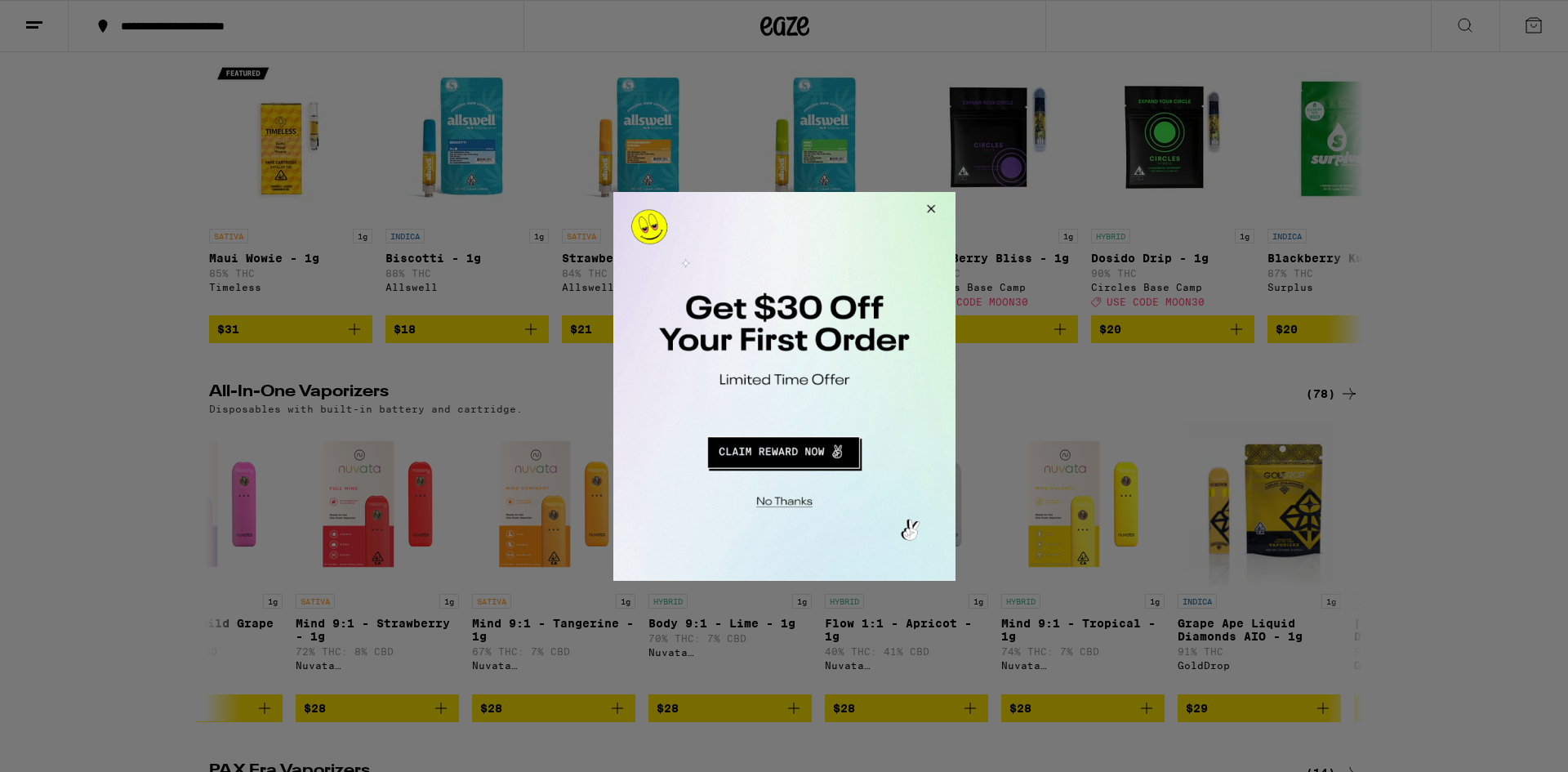
click at [931, 204] on button "Close Modal" at bounding box center [928, 210] width 44 height 40
